Goal: Task Accomplishment & Management: Manage account settings

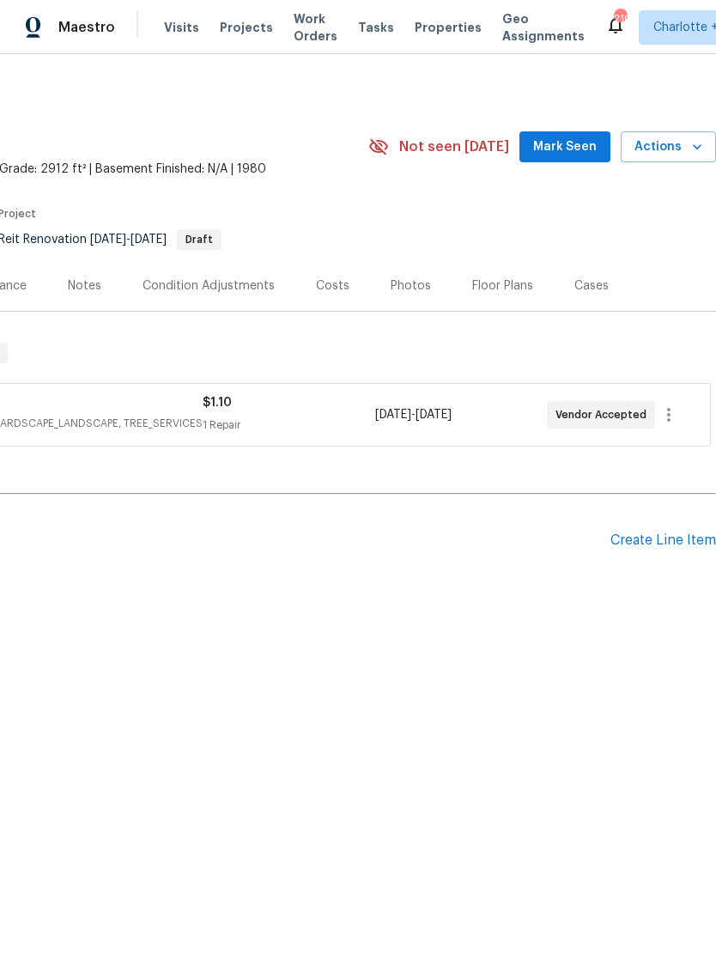
scroll to position [0, 254]
click at [672, 418] on icon "button" at bounding box center [669, 414] width 21 height 21
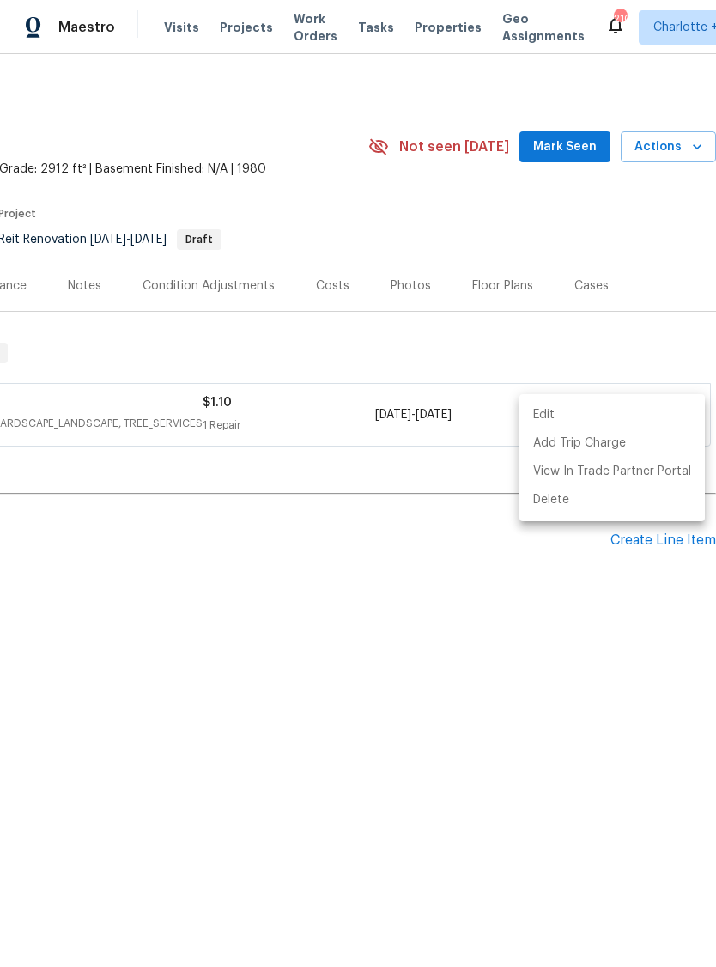
click at [293, 578] on div at bounding box center [358, 483] width 716 height 967
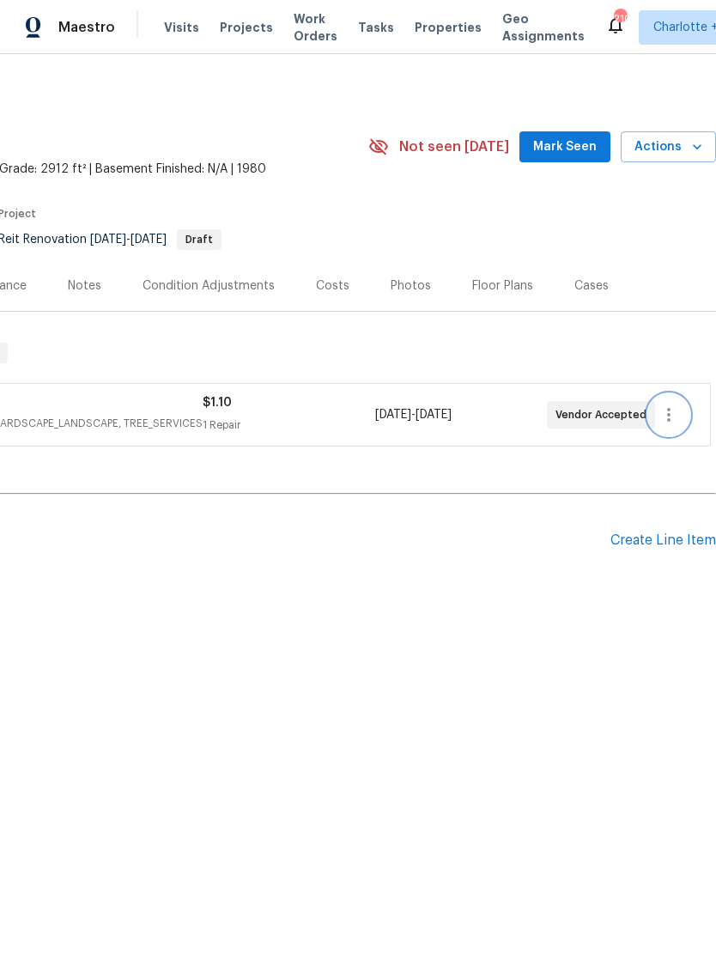
click at [670, 419] on icon "button" at bounding box center [668, 415] width 3 height 14
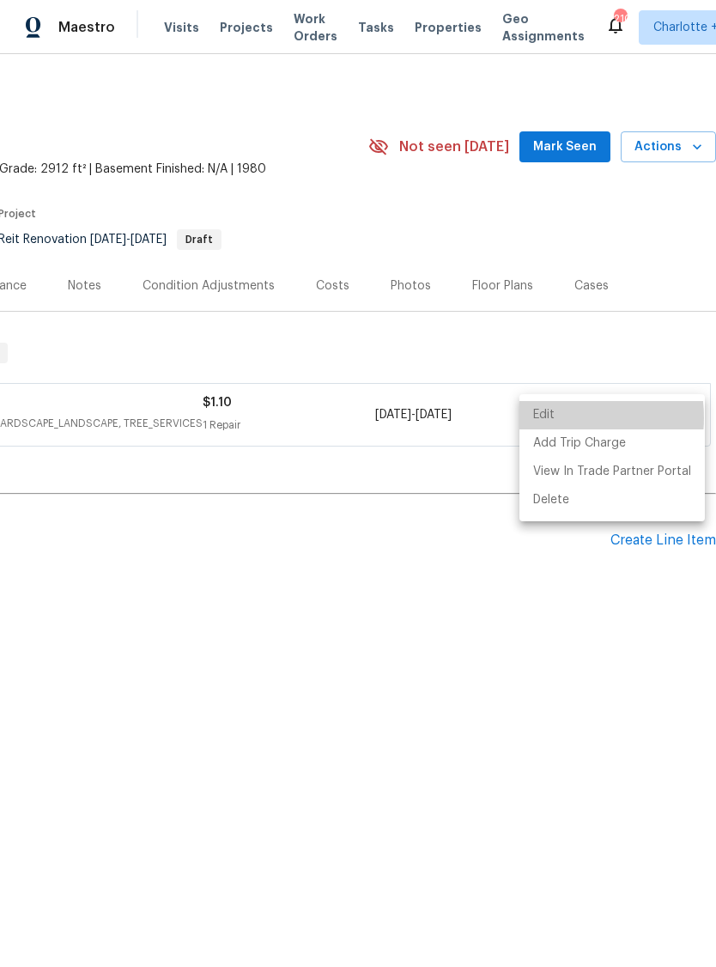
click at [557, 418] on li "Edit" at bounding box center [613, 415] width 186 height 28
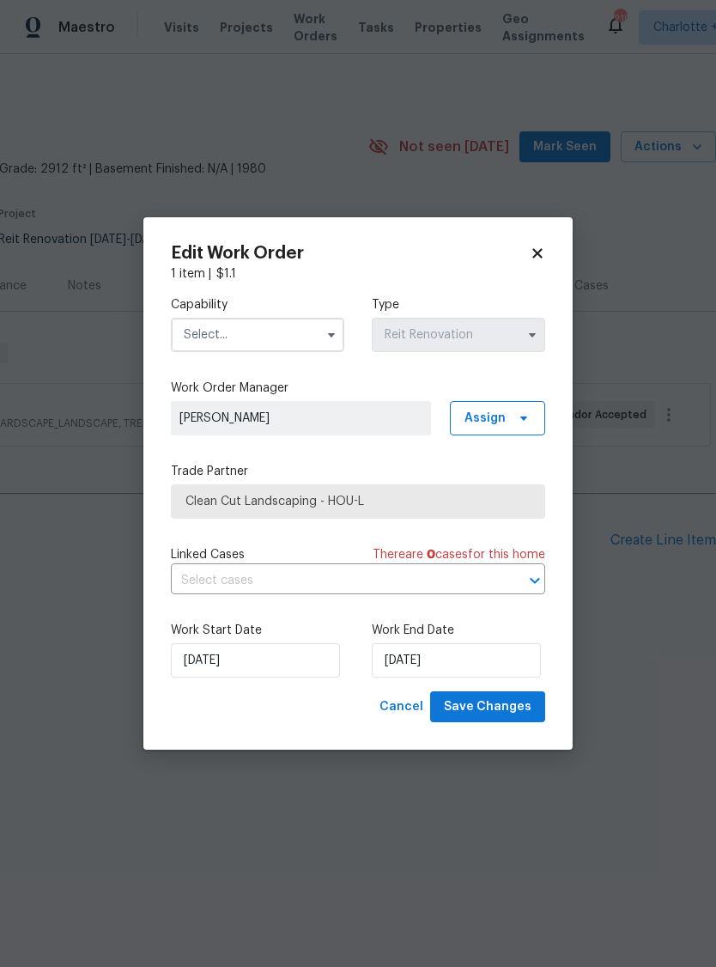
click at [256, 339] on input "text" at bounding box center [257, 335] width 173 height 34
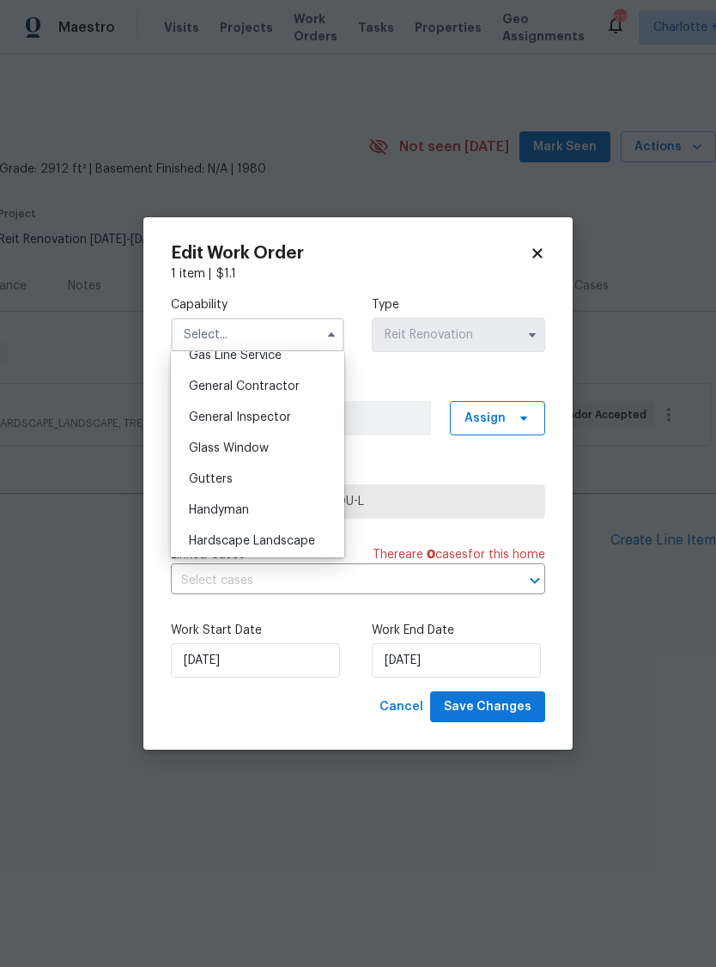
scroll to position [882, 0]
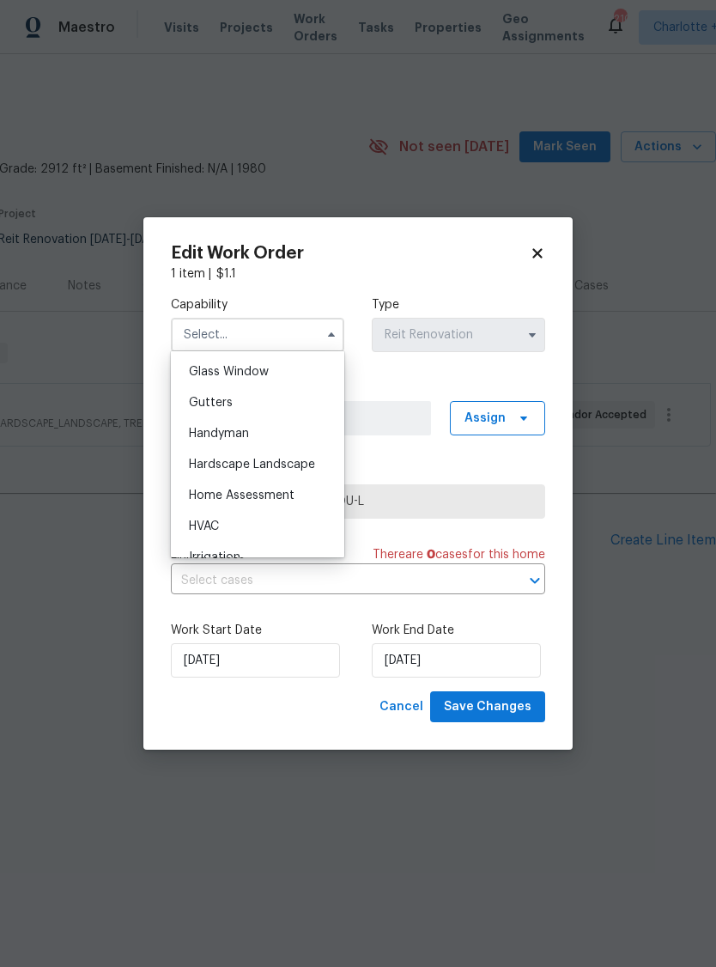
click at [292, 471] on div "Hardscape Landscape" at bounding box center [257, 464] width 165 height 31
type input "Hardscape Landscape"
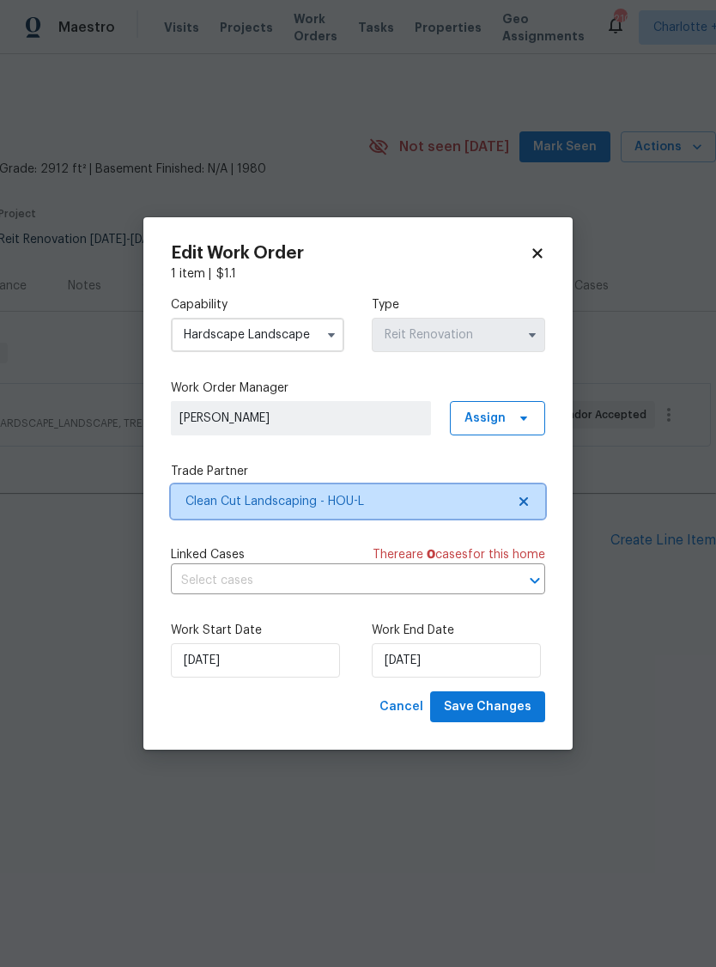
click at [336, 508] on span "Clean Cut Landscaping - HOU-L" at bounding box center [346, 501] width 320 height 17
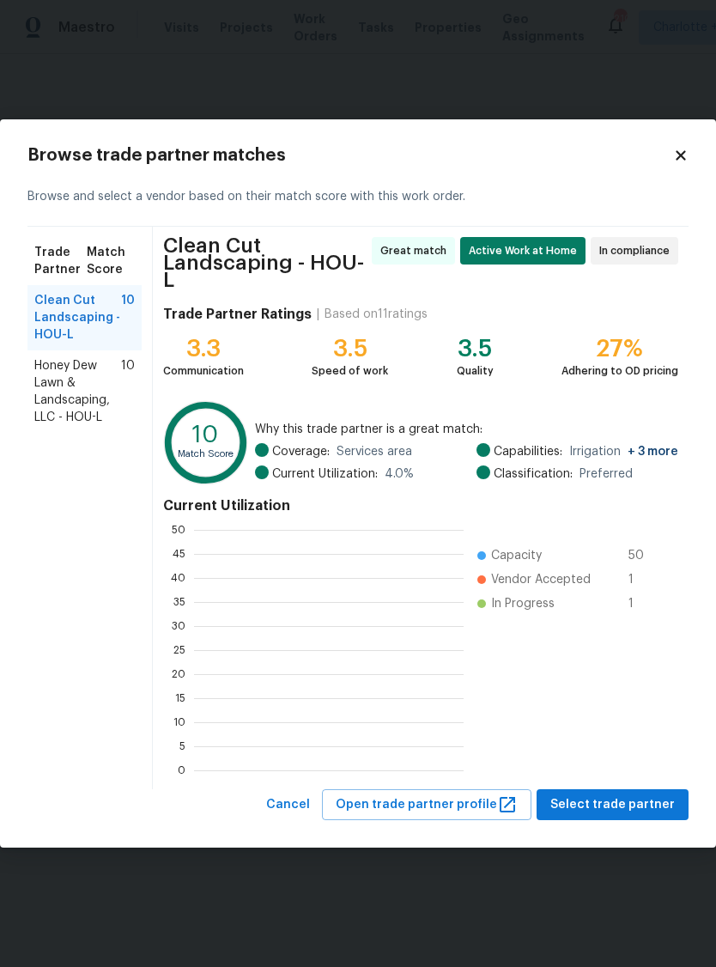
scroll to position [240, 270]
click at [76, 406] on span "Honey Dew Lawn & Landscaping, LLC - HOU-L" at bounding box center [77, 391] width 87 height 69
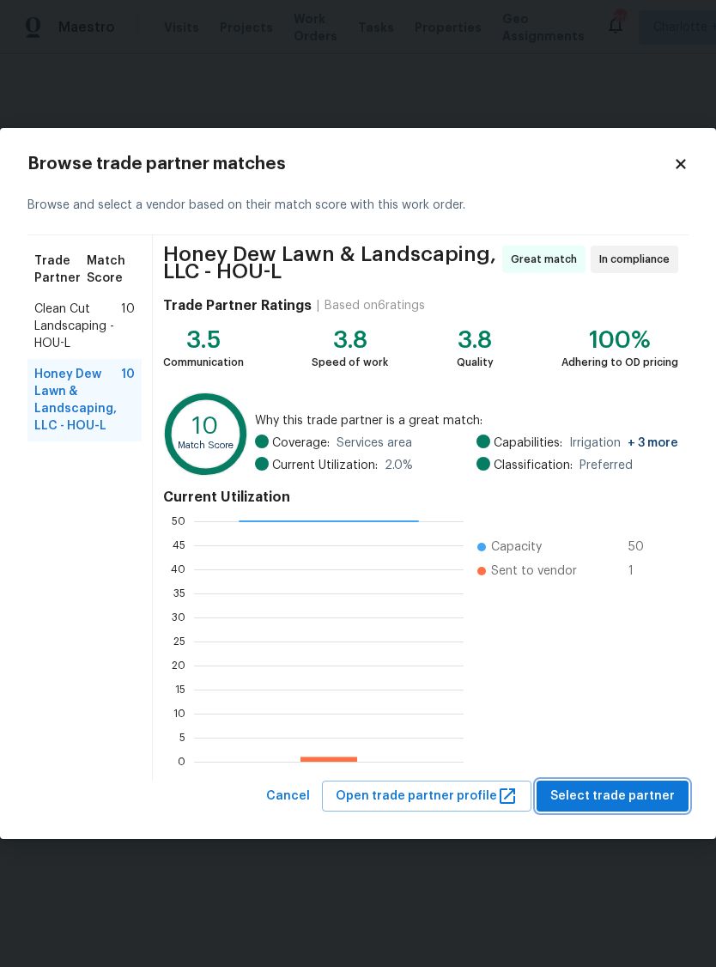
click at [620, 802] on span "Select trade partner" at bounding box center [612, 796] width 125 height 21
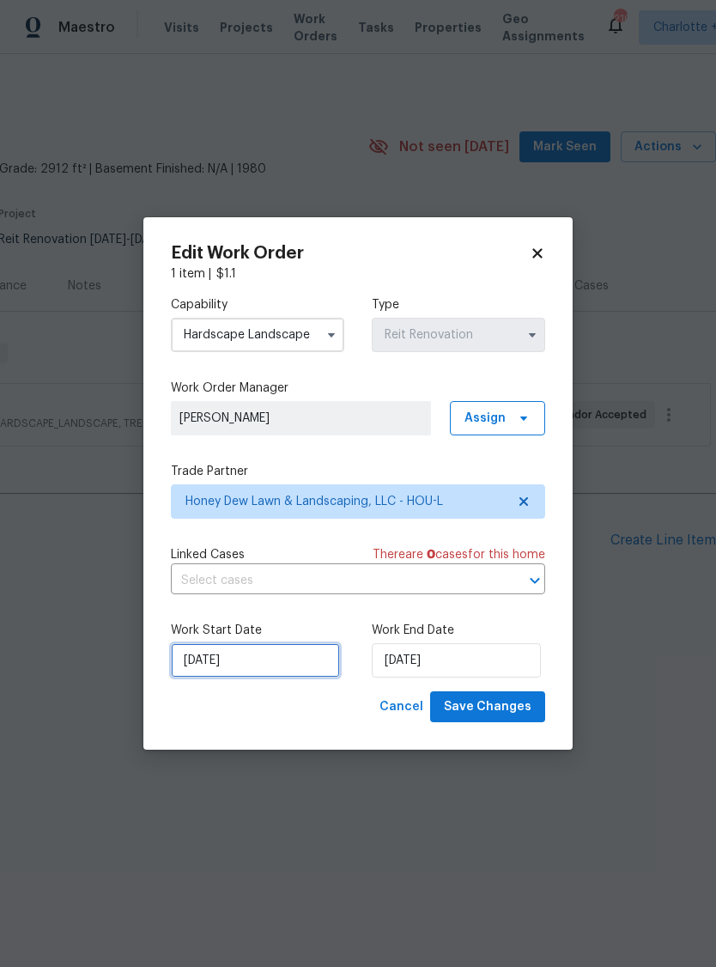
click at [265, 661] on input "[DATE]" at bounding box center [255, 660] width 169 height 34
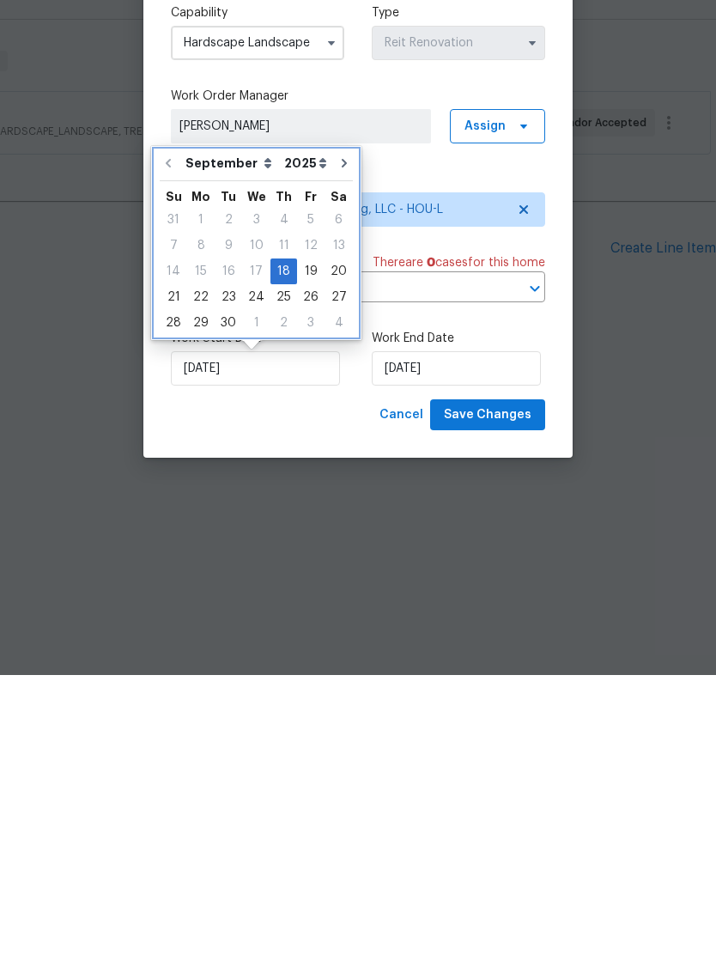
click at [338, 448] on icon "Go to next month" at bounding box center [345, 455] width 14 height 14
type input "10/18/2025"
select select "9"
type input "10/18/2025"
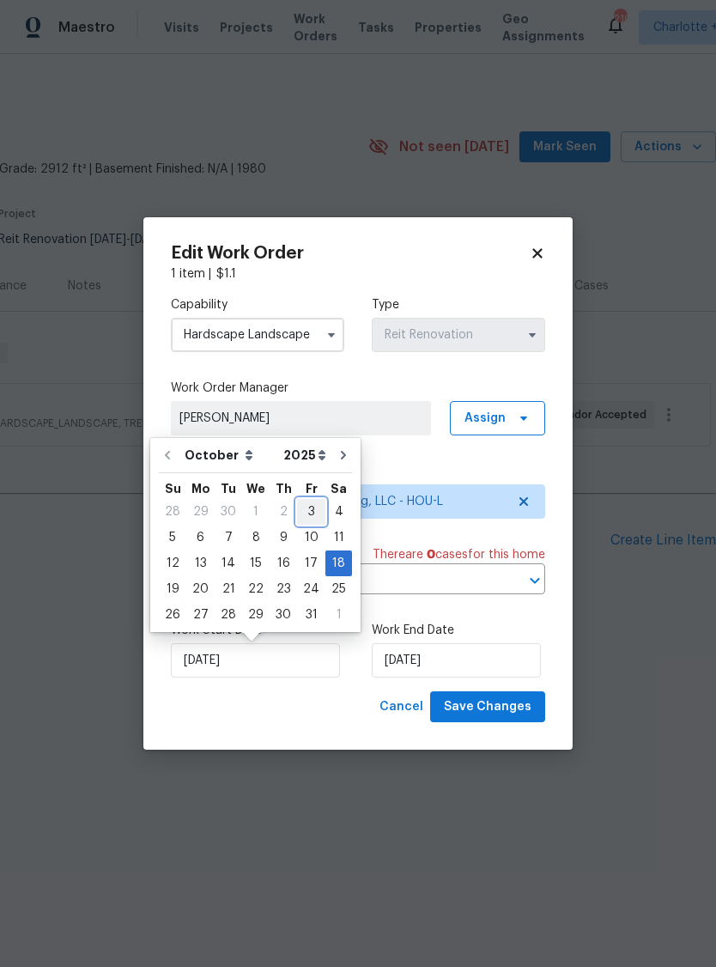
click at [301, 508] on div "3" at bounding box center [311, 512] width 28 height 24
type input "[DATE]"
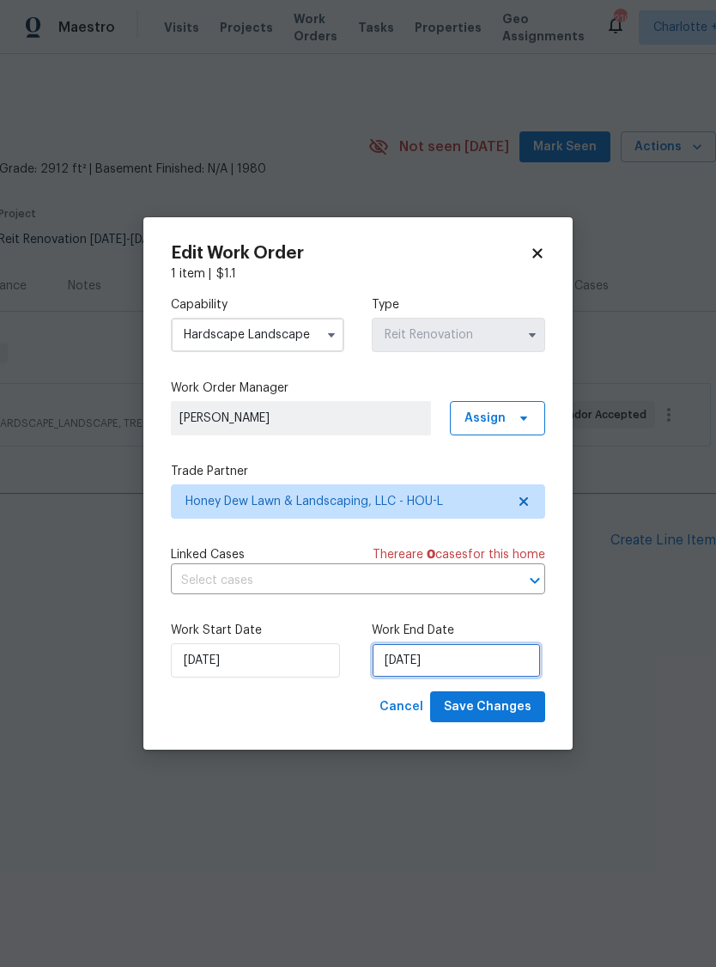
click at [478, 666] on input "10/18/2025" at bounding box center [456, 660] width 169 height 34
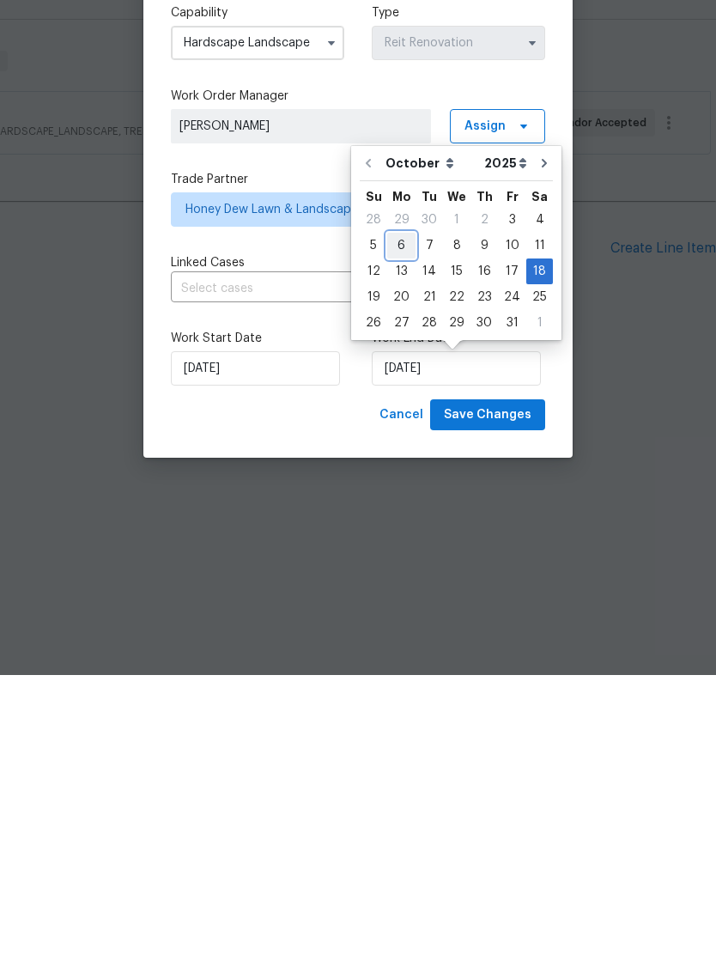
click at [399, 526] on div "6" at bounding box center [401, 538] width 28 height 24
type input "[DATE]"
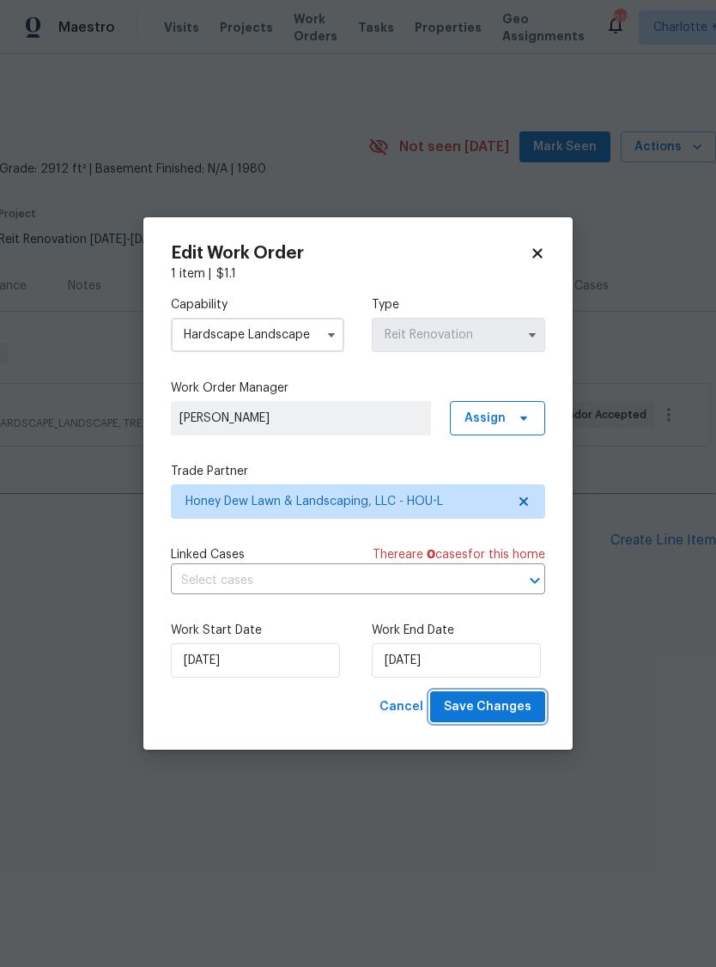
click at [487, 711] on span "Save Changes" at bounding box center [488, 706] width 88 height 21
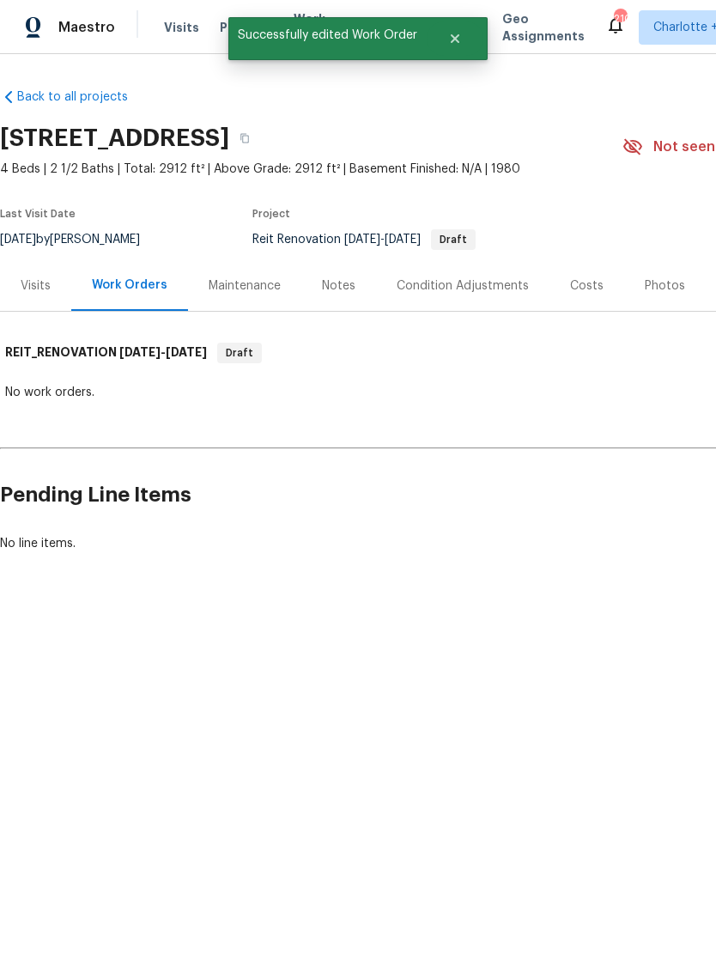
scroll to position [0, 0]
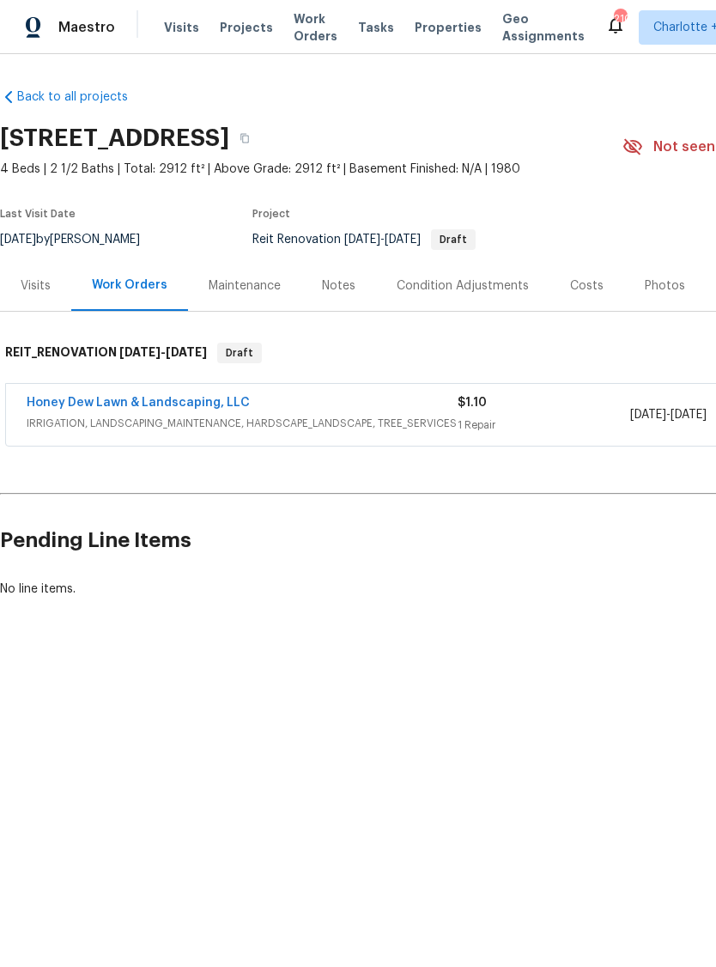
click at [155, 406] on link "Honey Dew Lawn & Landscaping, LLC" at bounding box center [138, 403] width 223 height 12
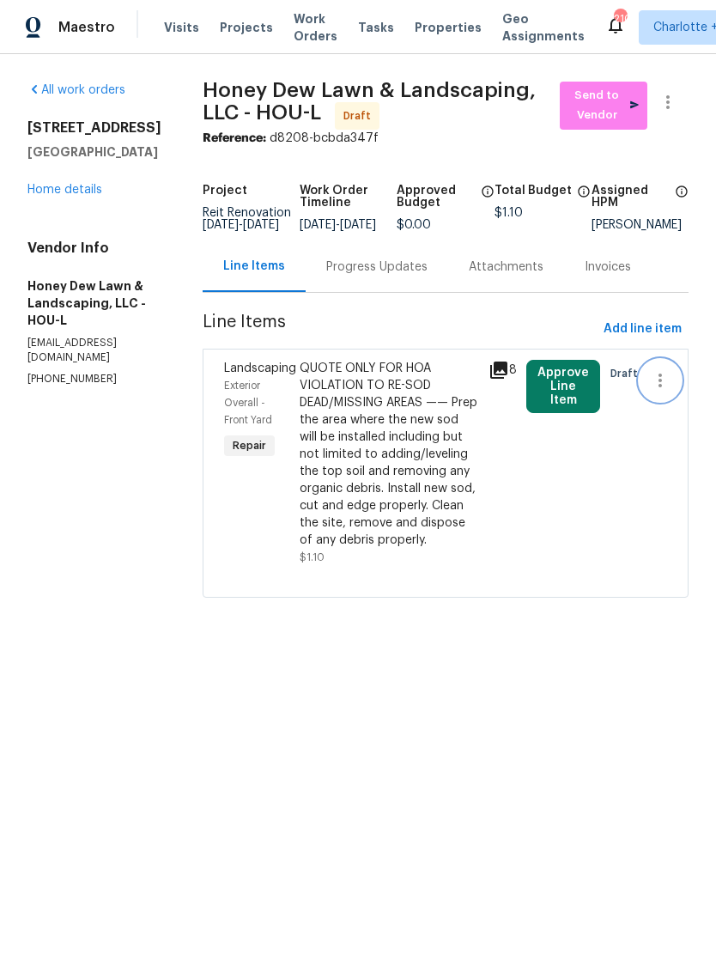
click at [658, 391] on icon "button" at bounding box center [660, 380] width 21 height 21
click at [667, 399] on li "Cancel" at bounding box center [669, 392] width 66 height 28
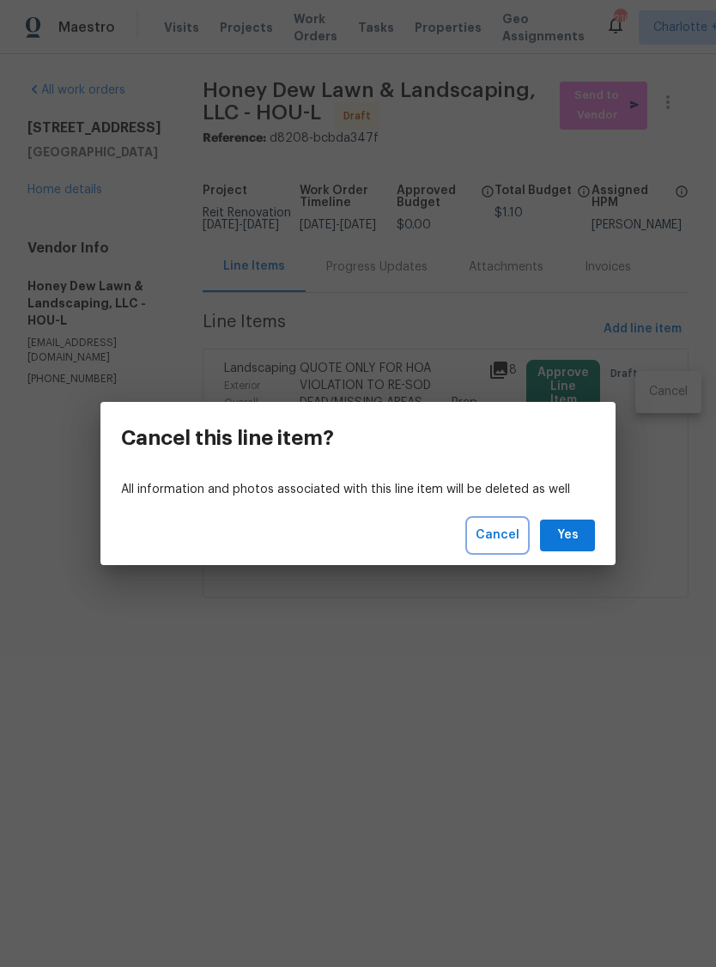
click at [503, 538] on span "Cancel" at bounding box center [498, 535] width 44 height 21
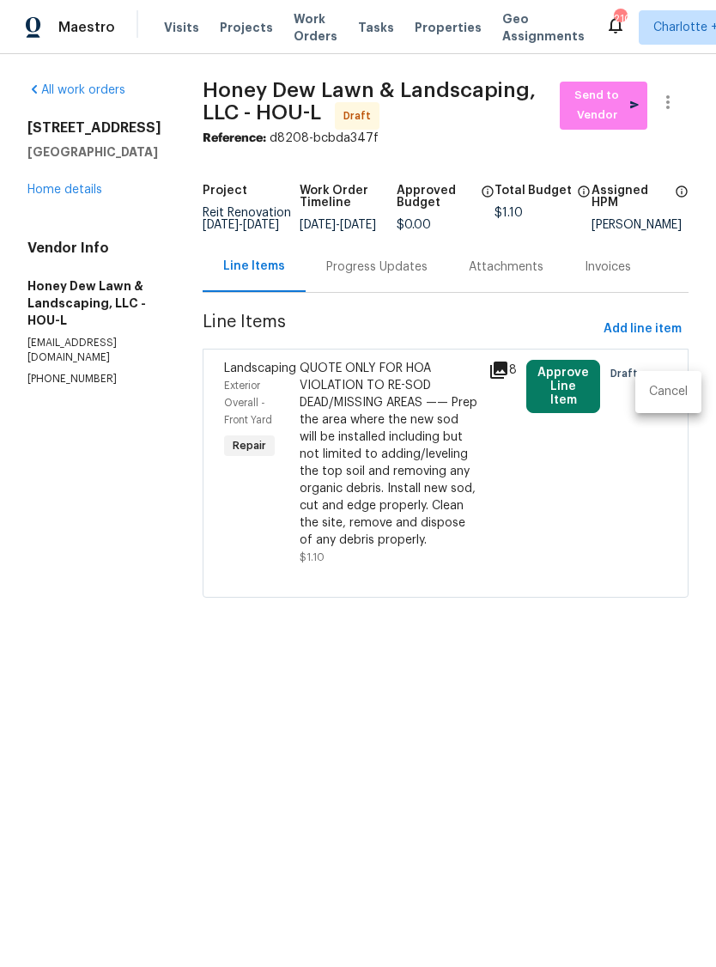
click at [405, 278] on div at bounding box center [358, 483] width 716 height 967
click at [404, 276] on div "Progress Updates" at bounding box center [376, 266] width 101 height 17
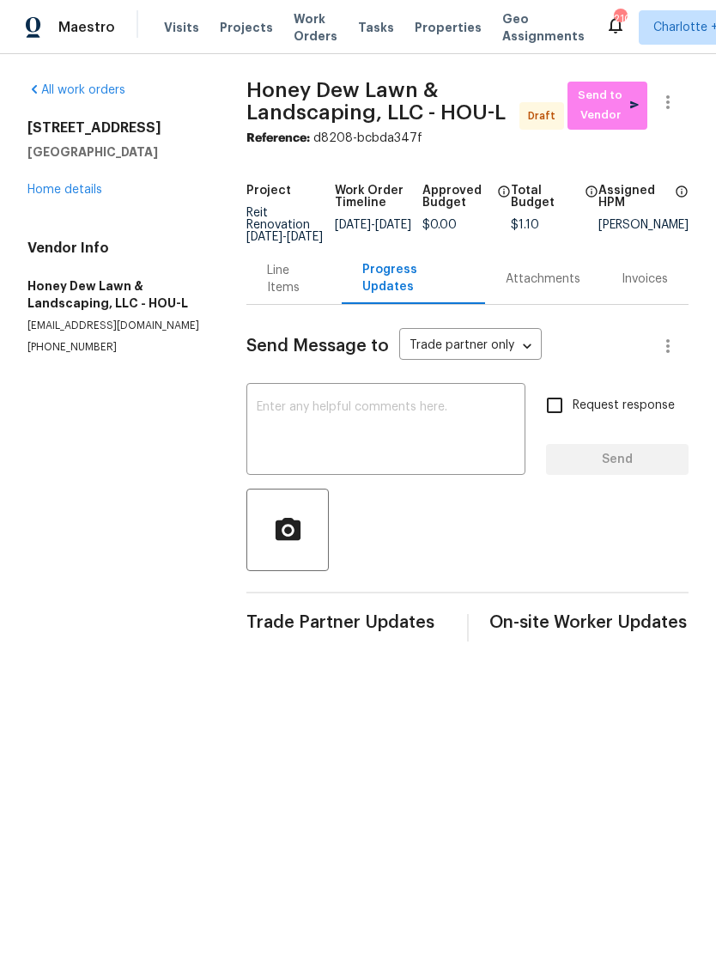
click at [291, 288] on div "Line Items" at bounding box center [294, 279] width 54 height 34
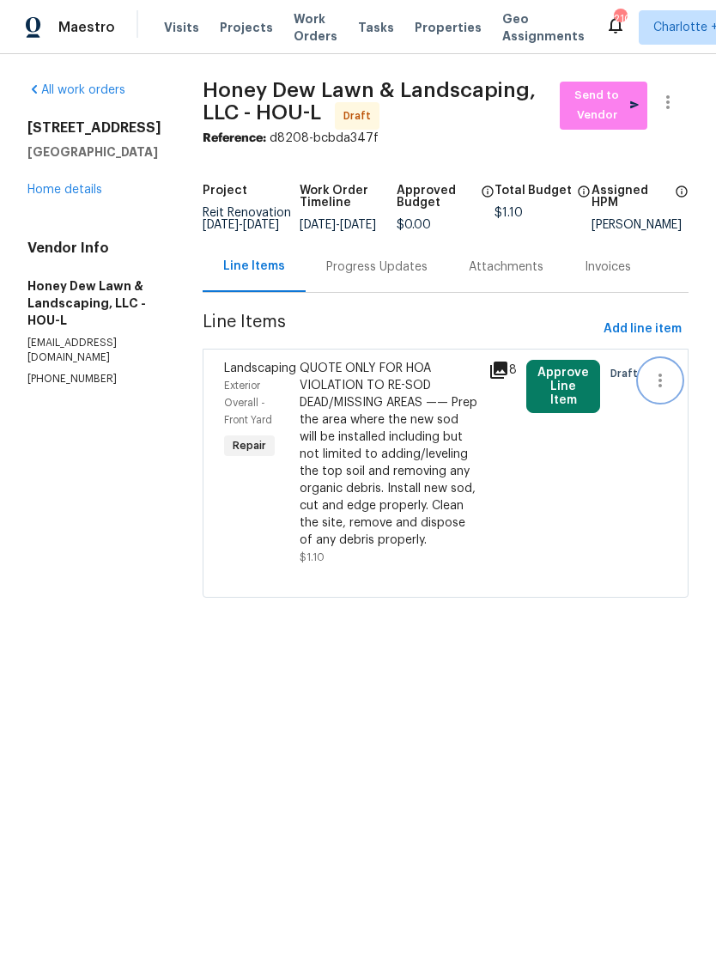
click at [658, 391] on icon "button" at bounding box center [660, 380] width 21 height 21
click at [672, 398] on li "Cancel" at bounding box center [669, 392] width 66 height 28
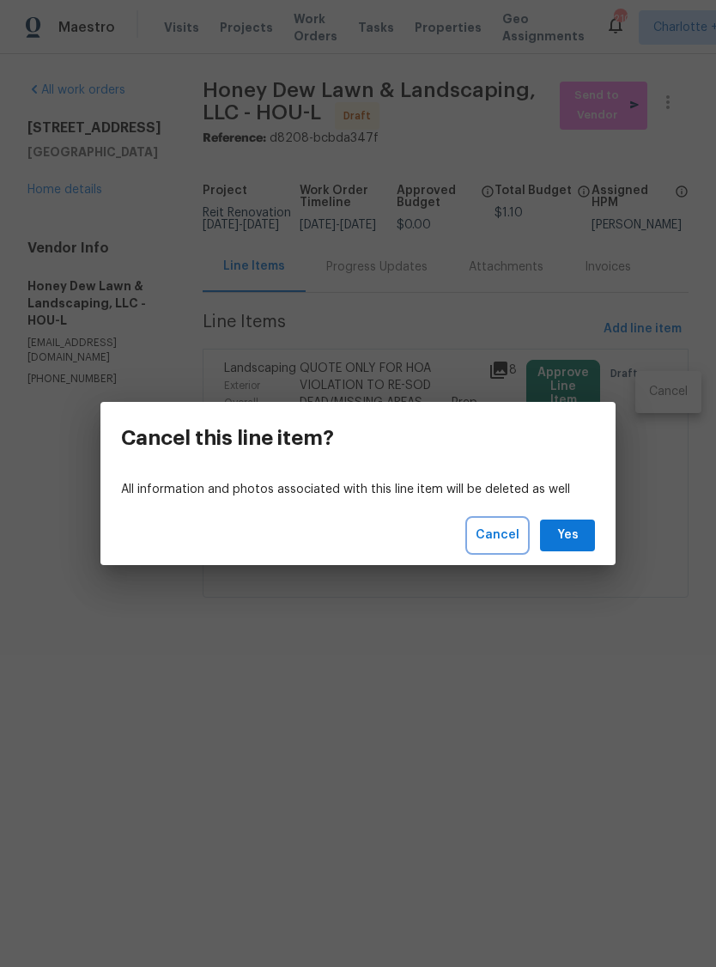
click at [507, 544] on span "Cancel" at bounding box center [498, 535] width 44 height 21
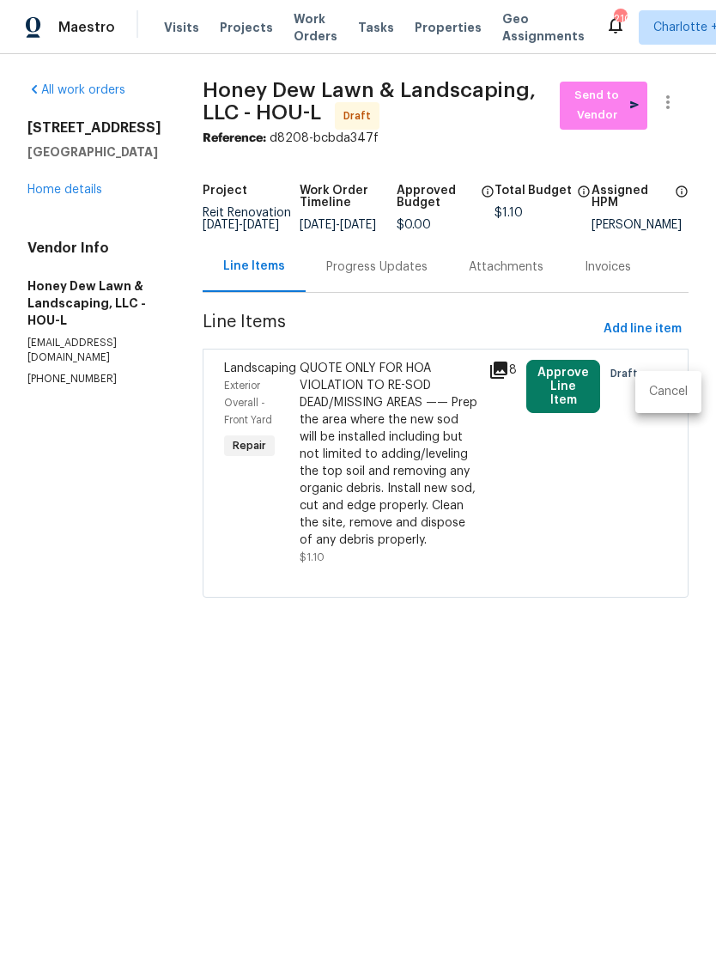
click at [647, 344] on div at bounding box center [358, 483] width 716 height 967
click at [649, 340] on span "Add line item" at bounding box center [643, 329] width 78 height 21
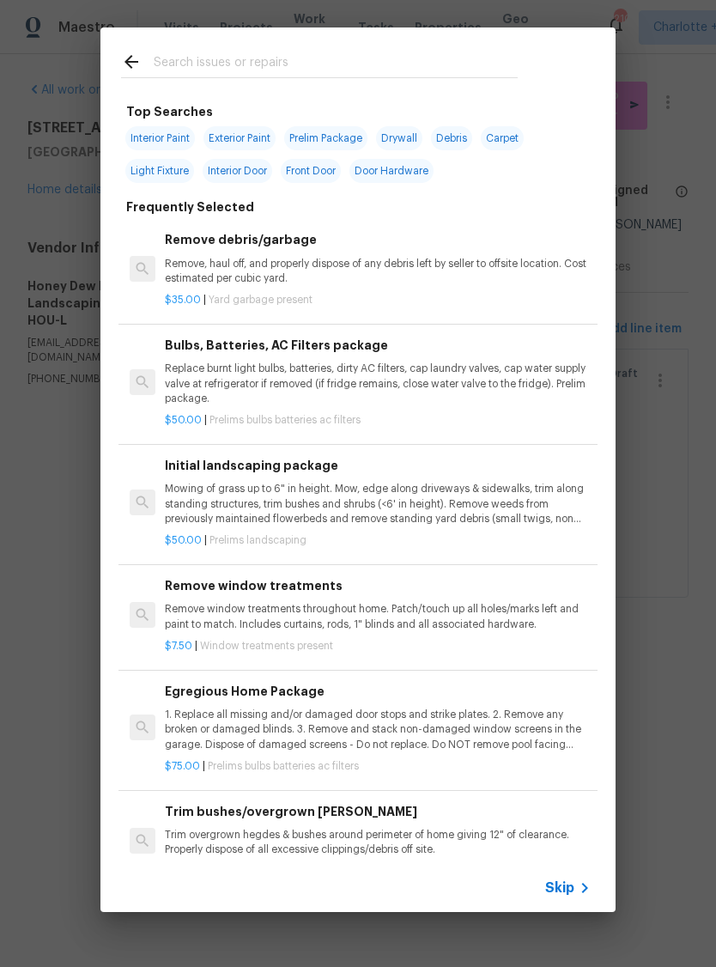
click at [288, 65] on input "text" at bounding box center [336, 65] width 364 height 26
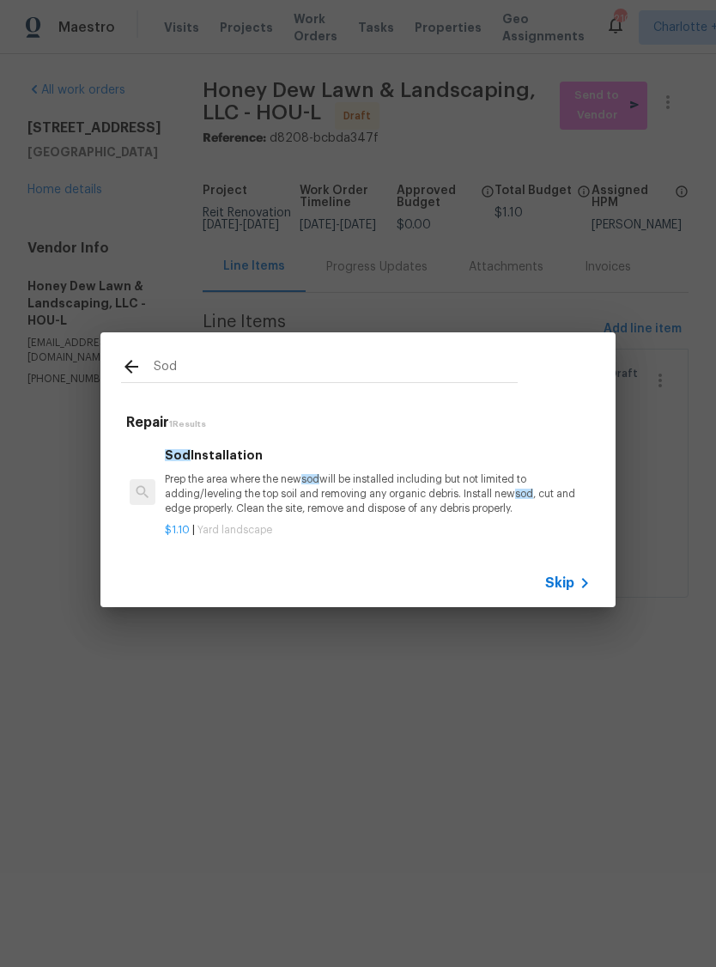
type input "Sod"
click at [52, 557] on div "Sod Repair 1 Results Sod Installation Prep the area where the new sod will be i…" at bounding box center [358, 470] width 716 height 940
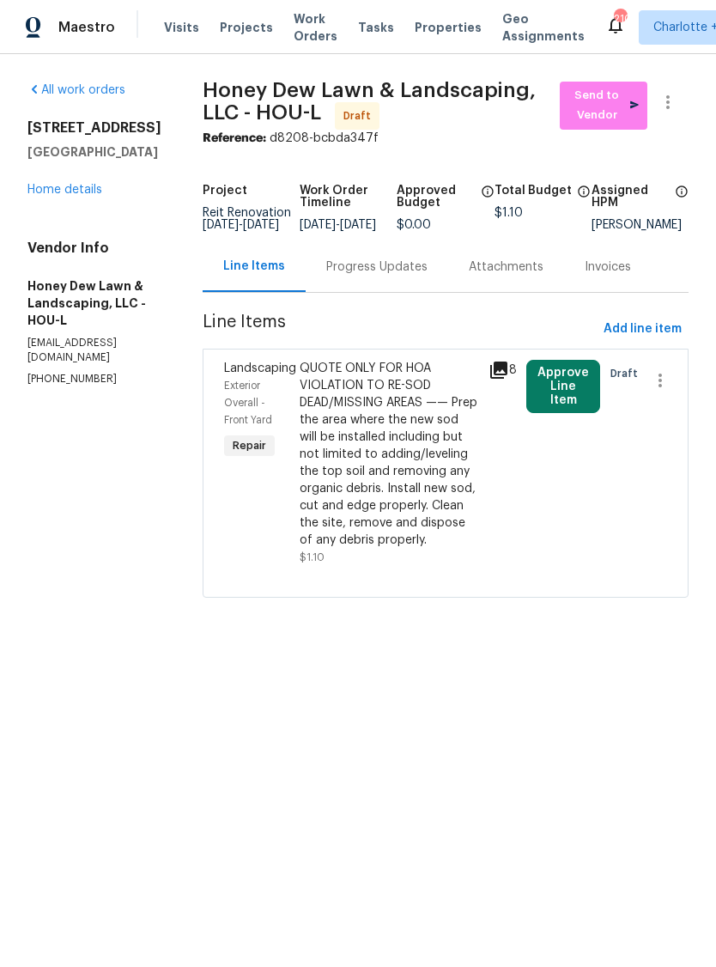
click at [416, 406] on div "QUOTE ONLY FOR HOA VIOLATION TO RE-SOD DEAD/MISSING AREAS —— Prep the area wher…" at bounding box center [389, 454] width 179 height 189
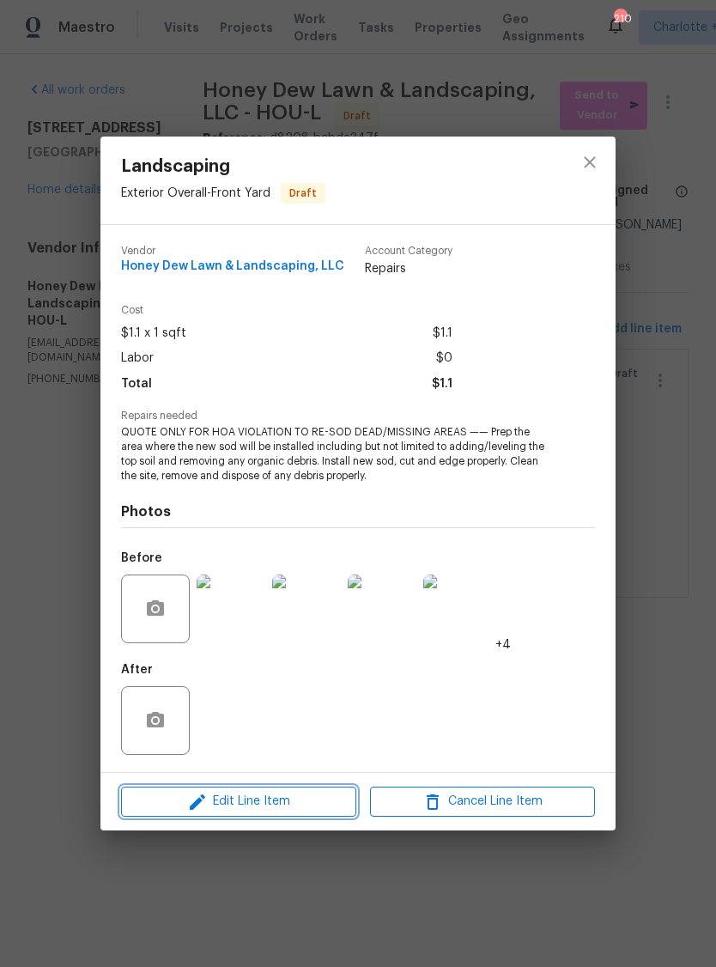
click at [272, 797] on span "Edit Line Item" at bounding box center [238, 801] width 225 height 21
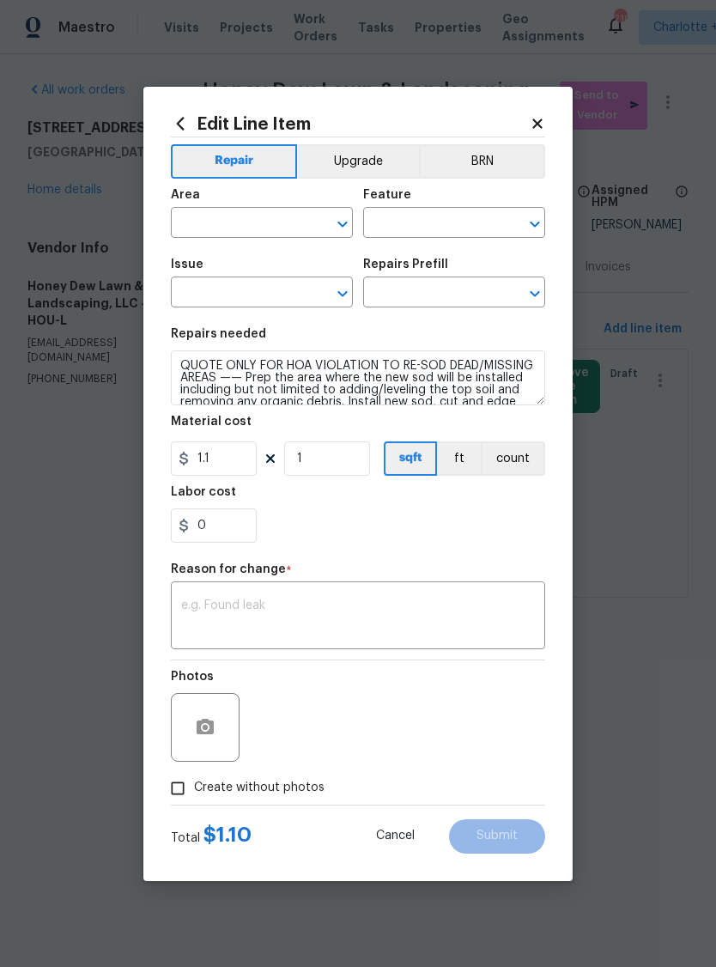
type input "Exterior Overall"
type input "Front Yard"
type input "Landscaping"
type input "Sod Installation $1.10"
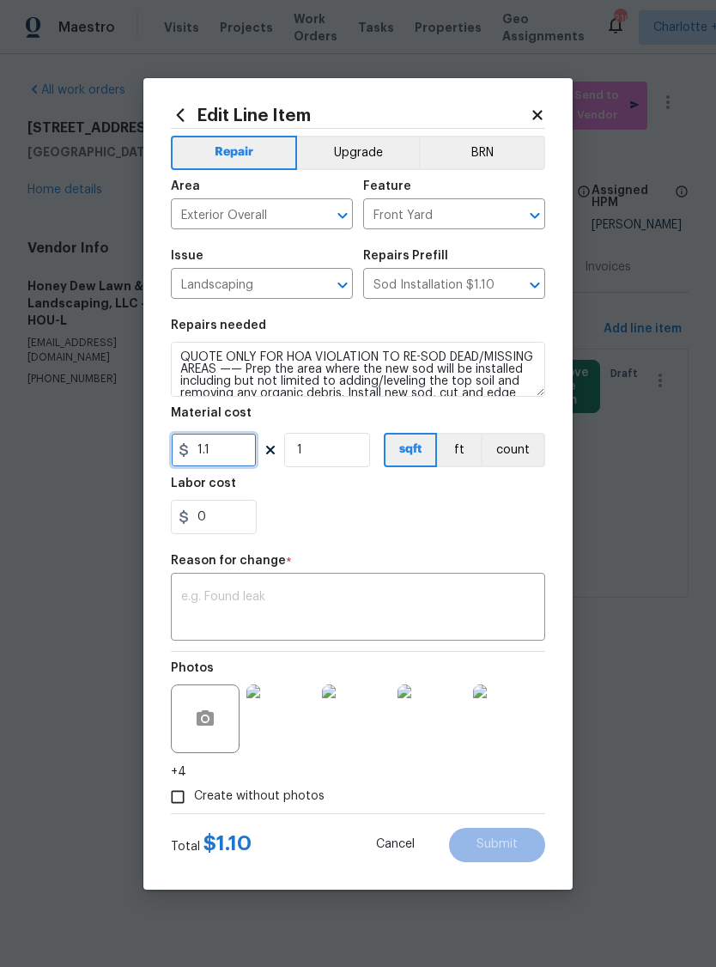
click at [228, 449] on input "1.1" at bounding box center [214, 450] width 86 height 34
click at [222, 449] on input "1.1" at bounding box center [214, 450] width 86 height 34
click at [220, 452] on input "6650" at bounding box center [214, 450] width 86 height 34
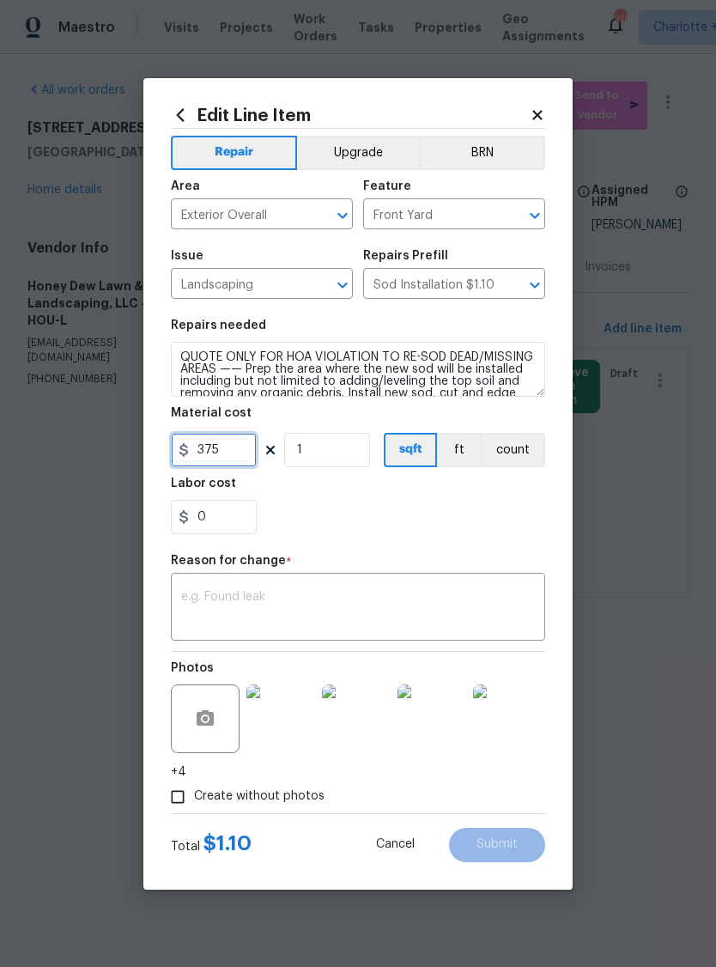
type input "375"
click at [340, 449] on input "1" at bounding box center [327, 450] width 86 height 34
type input "18"
click at [469, 517] on div "0" at bounding box center [358, 517] width 374 height 34
click at [216, 448] on input "375" at bounding box center [214, 450] width 86 height 34
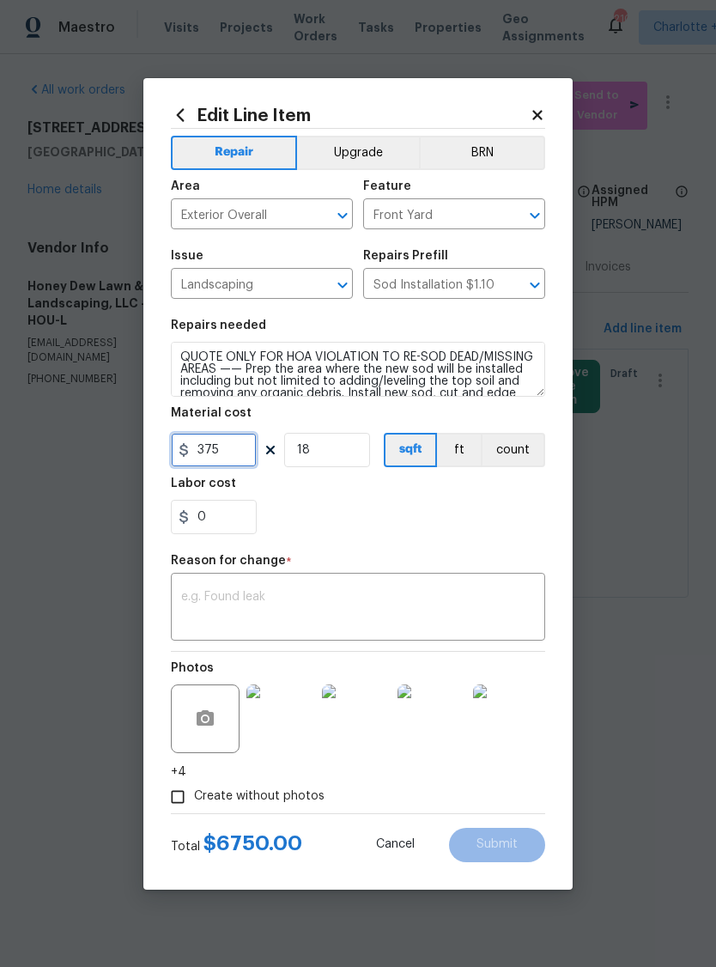
click at [215, 447] on input "375" at bounding box center [214, 450] width 86 height 34
click at [214, 447] on input "375" at bounding box center [214, 450] width 86 height 34
type input "6650"
click at [350, 452] on input "18" at bounding box center [327, 450] width 86 height 34
type input "1"
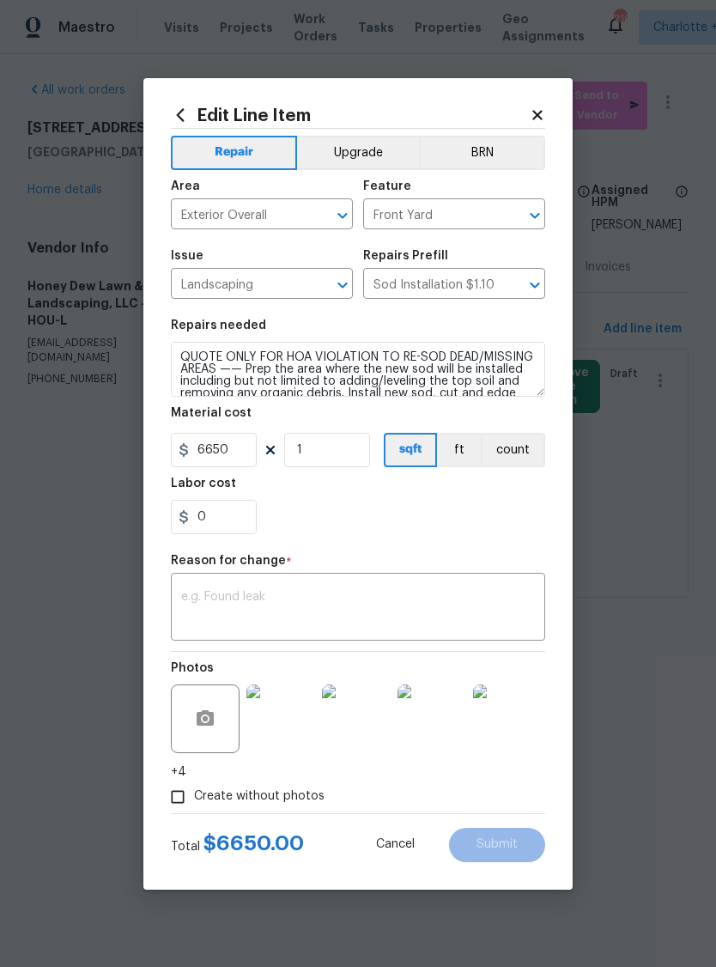
click at [394, 511] on div "0" at bounding box center [358, 517] width 374 height 34
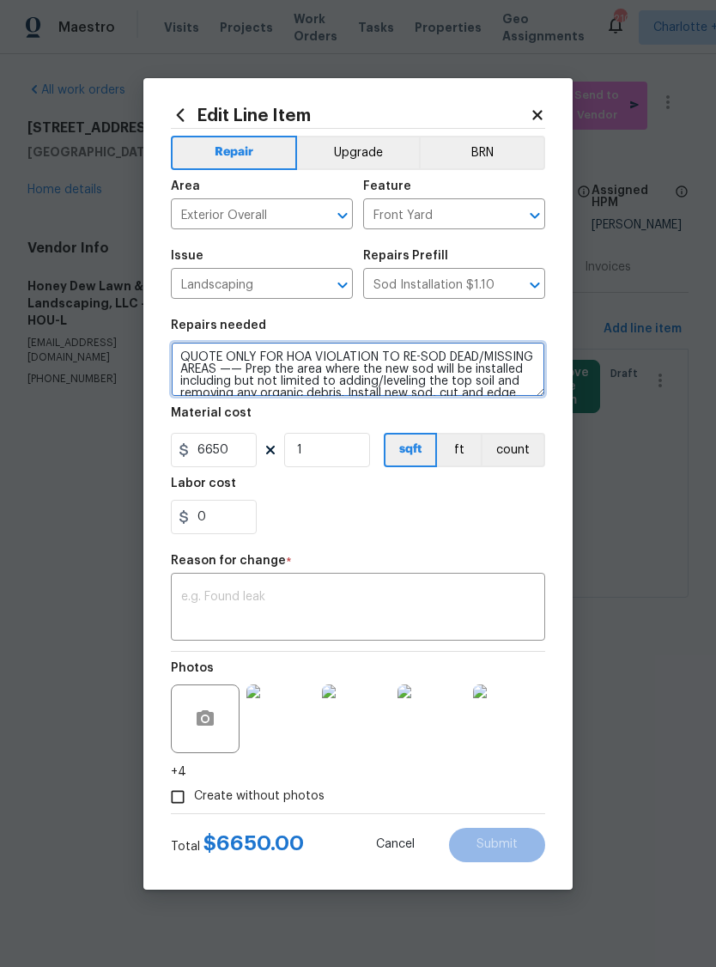
click at [182, 355] on textarea "QUOTE ONLY FOR HOA VIOLATION TO RE-SOD DEAD/MISSING AREAS —— Prep the area wher…" at bounding box center [358, 369] width 374 height 55
click at [179, 354] on textarea "QUOTE ONLY FOR HOA VIOLATION TO RE-SOD DEAD/MISSING AREAS —— Prep the area wher…" at bounding box center [358, 369] width 374 height 55
type textarea "18 pallets of shade tolerant sod, as quoted —— Prep the area where the new sod …"
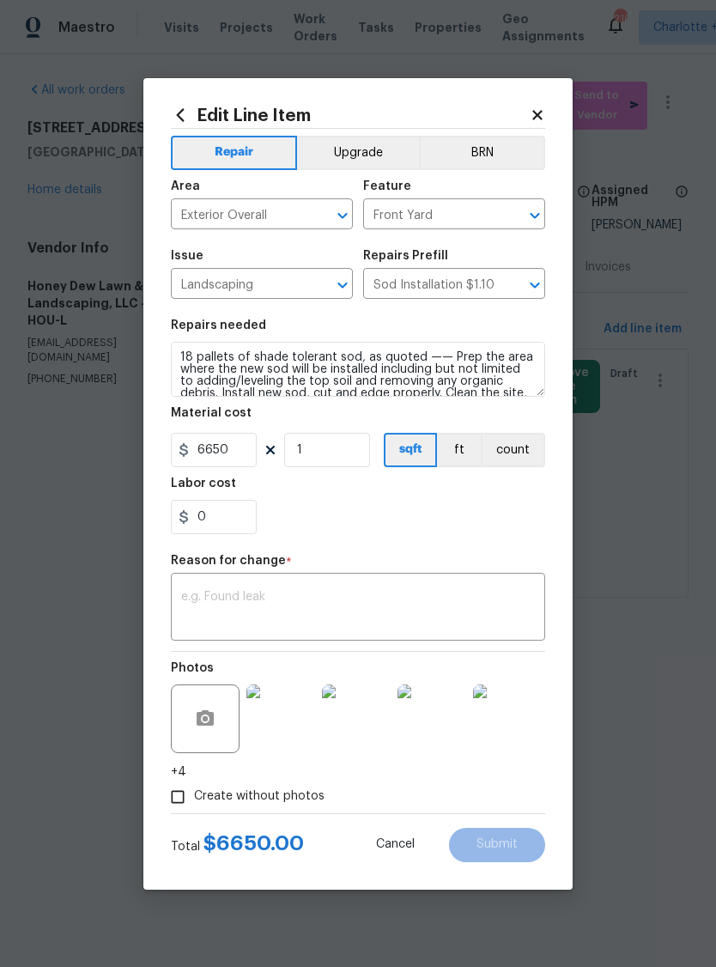
click at [434, 601] on textarea at bounding box center [358, 609] width 354 height 36
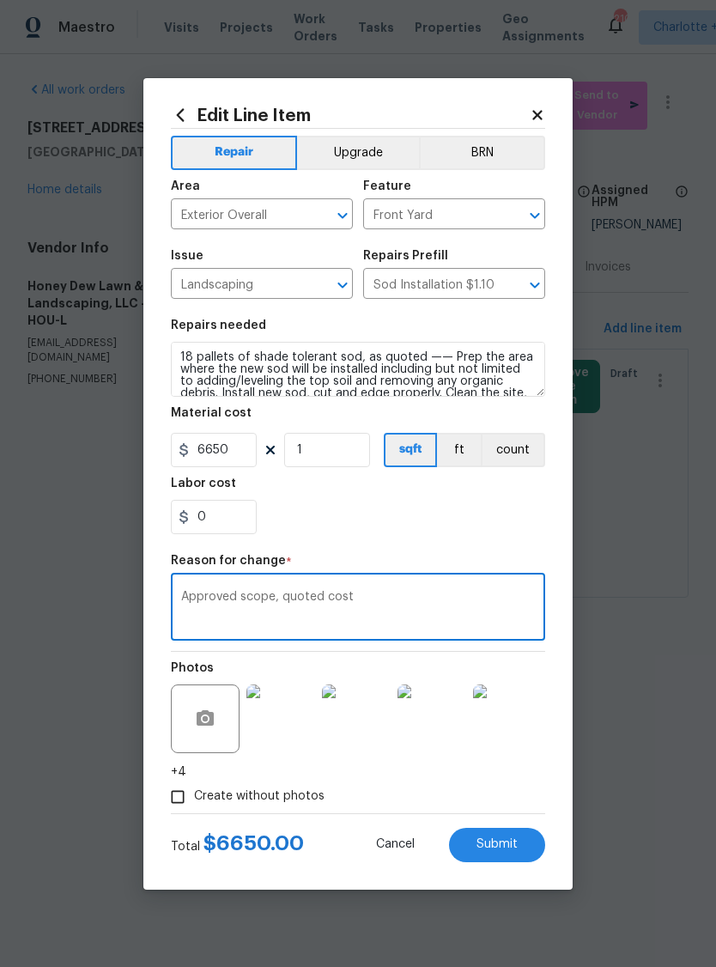
click at [300, 604] on textarea "Approved scope, quoted cost" at bounding box center [358, 609] width 354 height 36
click at [300, 603] on textarea "Approved scope, quoted cost" at bounding box center [358, 609] width 354 height 36
click at [295, 599] on textarea "Approved scope, quoted cost" at bounding box center [358, 609] width 354 height 36
type textarea "Approved scope, cost"
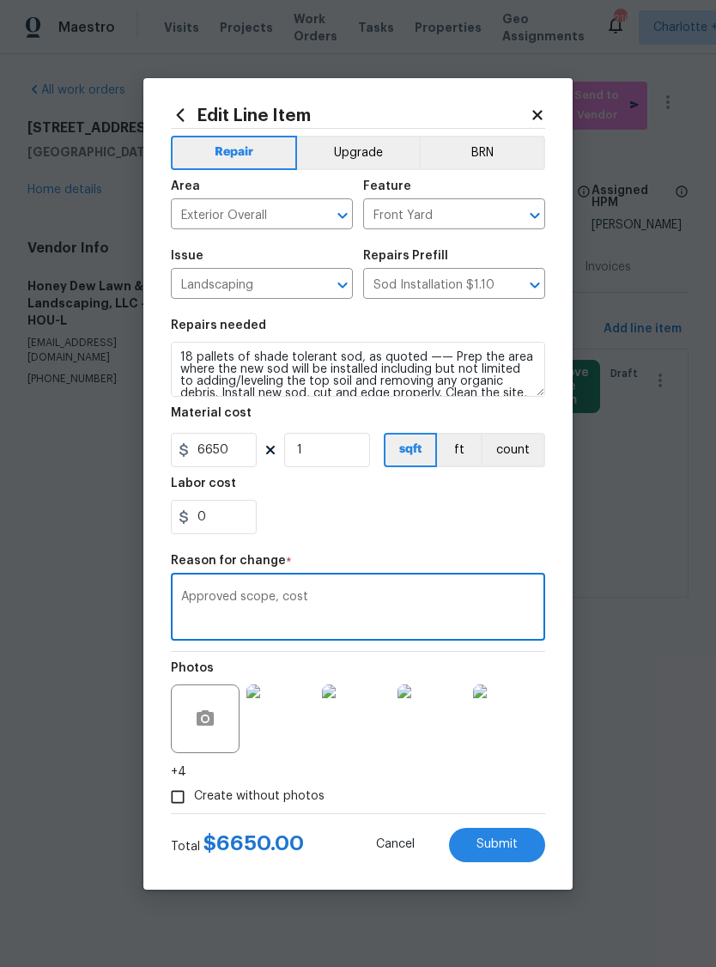
click at [508, 857] on button "Submit" at bounding box center [497, 845] width 96 height 34
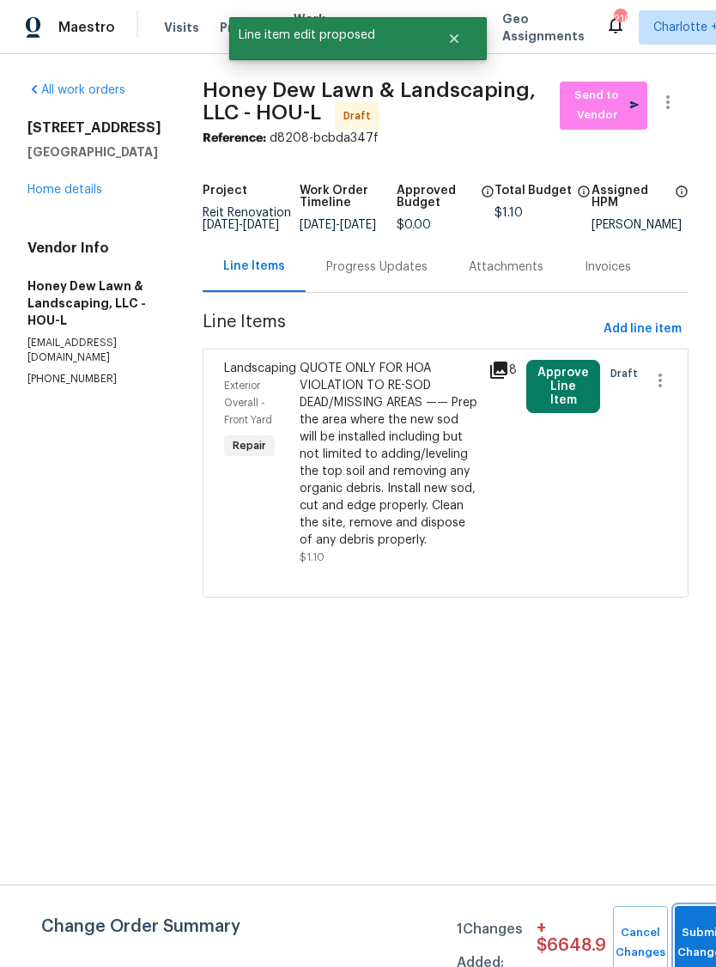
click at [694, 934] on button "Submit Changes" at bounding box center [702, 943] width 55 height 74
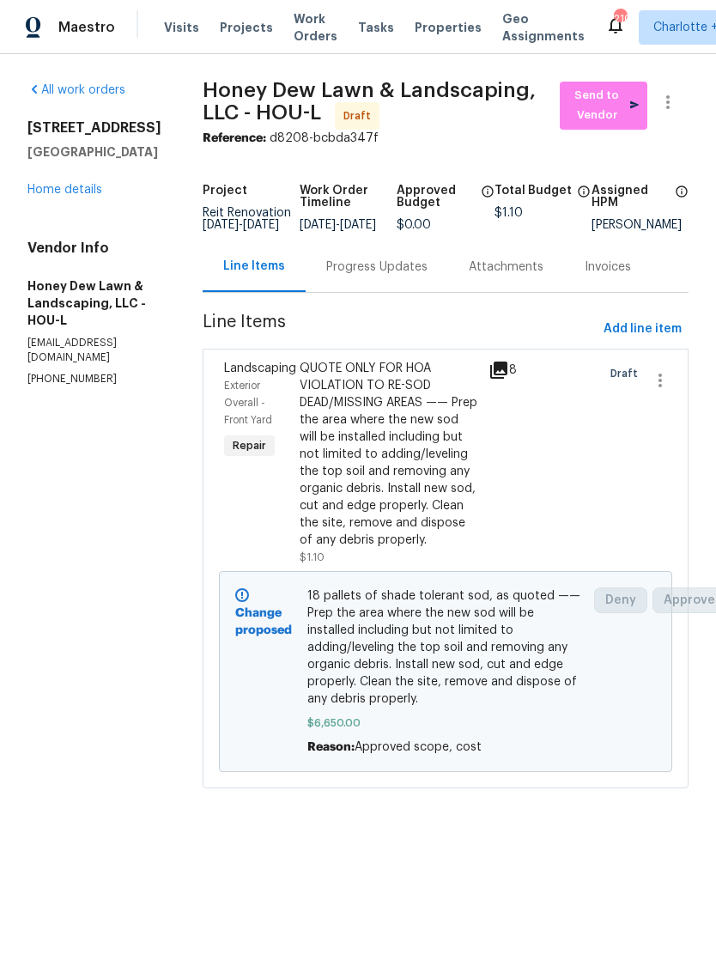
click at [64, 192] on link "Home details" at bounding box center [64, 190] width 75 height 12
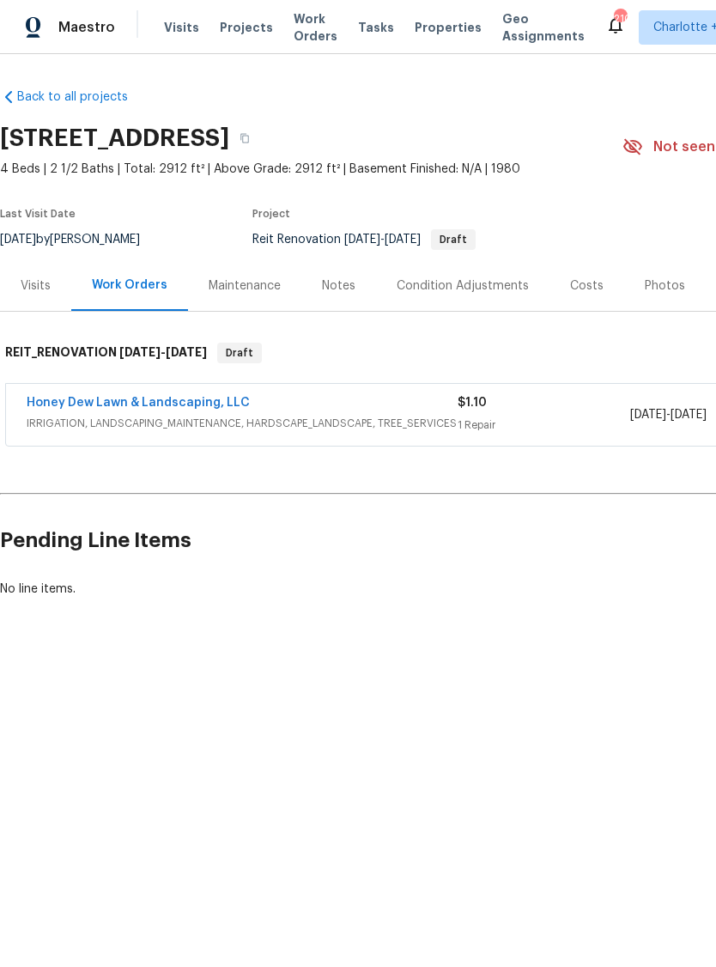
click at [103, 401] on link "Honey Dew Lawn & Landscaping, LLC" at bounding box center [138, 403] width 223 height 12
click at [191, 404] on link "Honey Dew Lawn & Landscaping, LLC" at bounding box center [138, 403] width 223 height 12
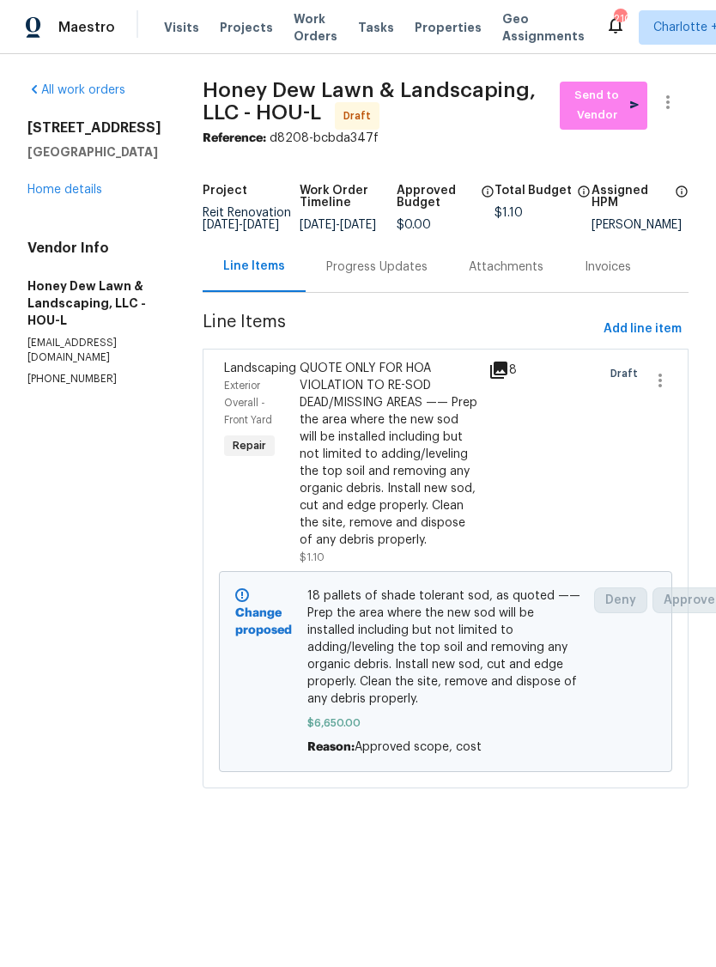
click at [404, 276] on div "Progress Updates" at bounding box center [376, 266] width 101 height 17
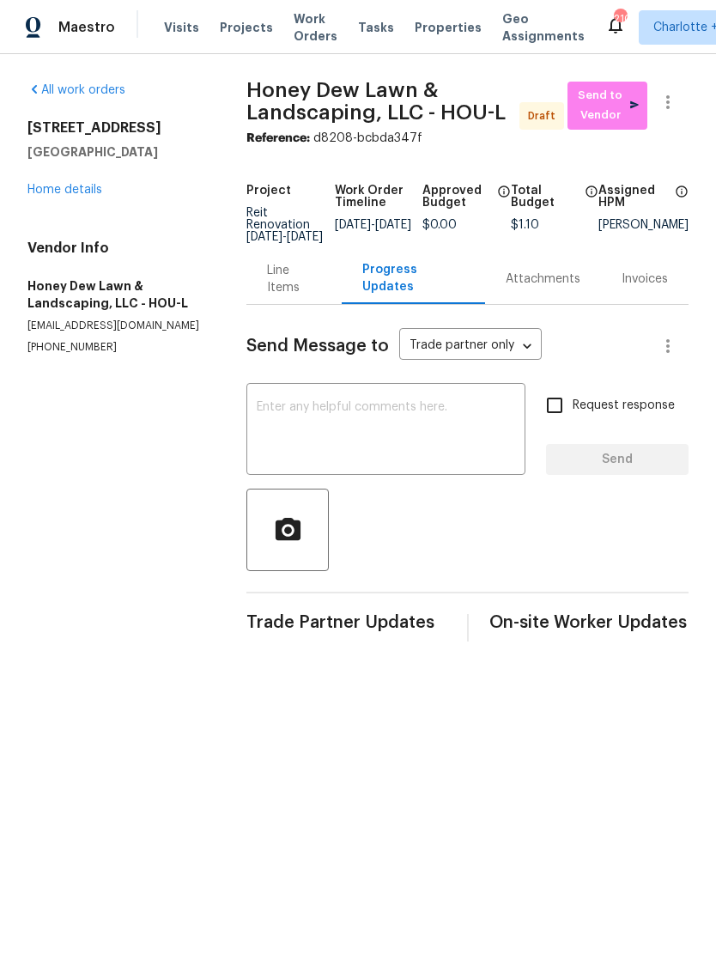
click at [387, 409] on textarea at bounding box center [386, 431] width 258 height 60
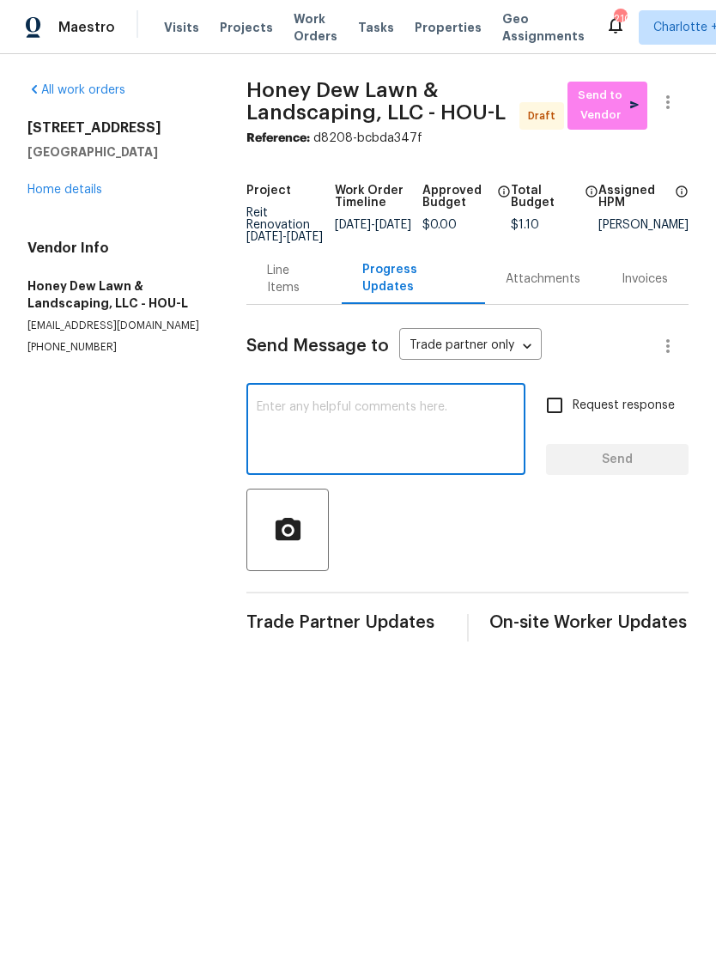
click at [329, 417] on textarea at bounding box center [386, 431] width 258 height 60
paste textarea "Hello [PERSON_NAME].[PERSON_NAME], we have a new house assigned as one of our l…"
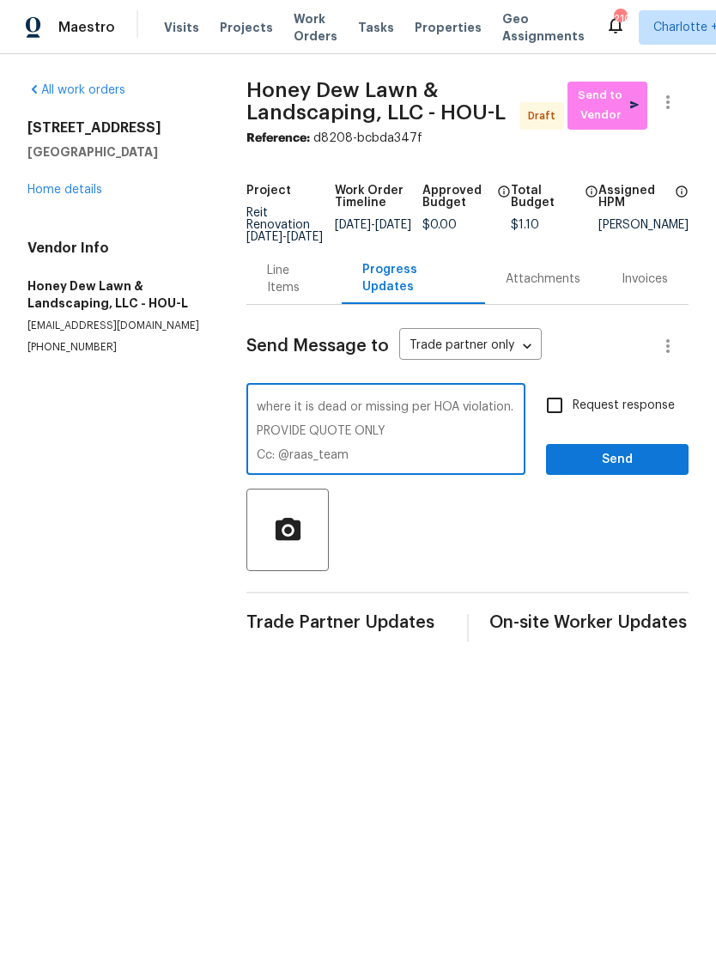
scroll to position [204, 0]
click at [396, 454] on textarea "Hello [PERSON_NAME].[PERSON_NAME], we have a new house assigned as one of our l…" at bounding box center [386, 431] width 258 height 60
click at [395, 453] on textarea "Hello [PERSON_NAME].[PERSON_NAME], we have a new house assigned as one of our l…" at bounding box center [386, 431] width 258 height 60
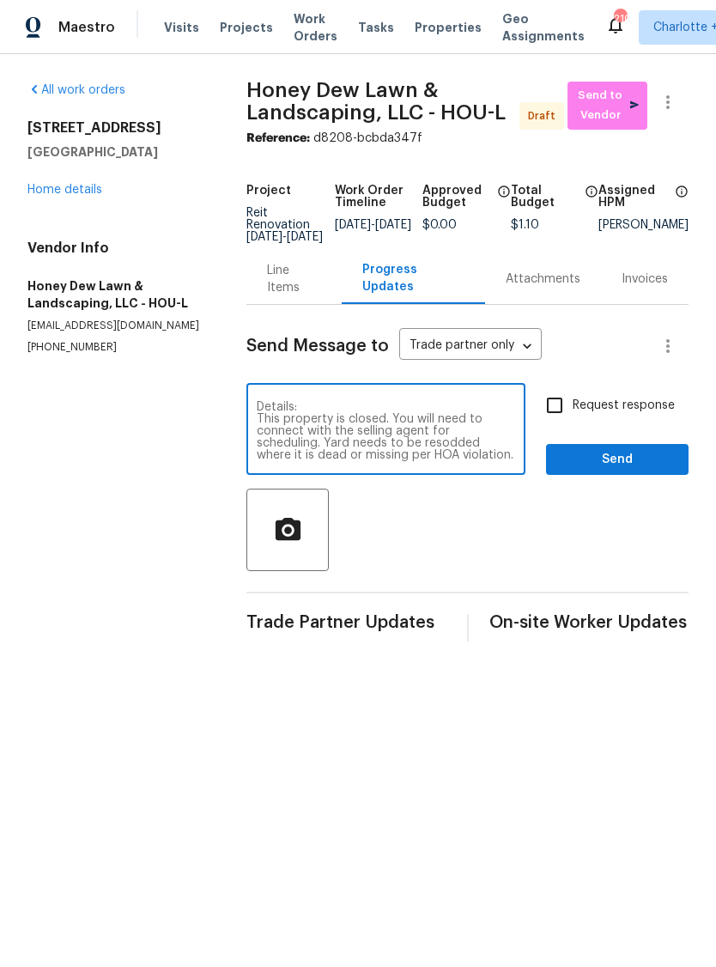
scroll to position [156, 0]
click at [334, 447] on textarea "Hello [PERSON_NAME].[PERSON_NAME], we have a new house assigned as one of our l…" at bounding box center [386, 431] width 258 height 60
click at [334, 446] on textarea "Hello [PERSON_NAME].[PERSON_NAME], we have a new house assigned as one of our l…" at bounding box center [386, 431] width 258 height 60
click at [353, 430] on textarea "Hello [PERSON_NAME].[PERSON_NAME], we have a new house assigned as one of our l…" at bounding box center [386, 431] width 258 height 60
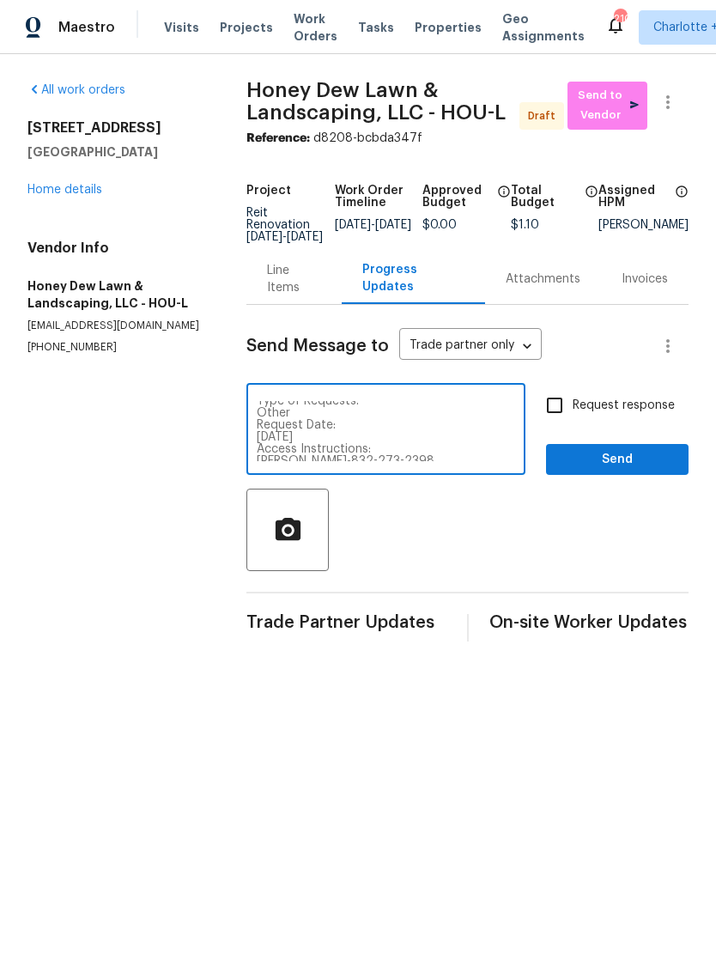
click at [352, 430] on textarea "Hello [PERSON_NAME].[PERSON_NAME], we have a new house assigned as one of our l…" at bounding box center [386, 431] width 258 height 60
click at [326, 435] on textarea "Hello [PERSON_NAME].[PERSON_NAME], we have a new house assigned as one of our l…" at bounding box center [386, 431] width 258 height 60
click at [256, 417] on div "Access Instructions: [PERSON_NAME]-832-273-2398 [EMAIL_ADDRESS][DOMAIN_NAME] De…" at bounding box center [385, 431] width 279 height 88
type textarea "Access Instructions: [PERSON_NAME]-832-273-2398 [EMAIL_ADDRESS][DOMAIN_NAME] De…"
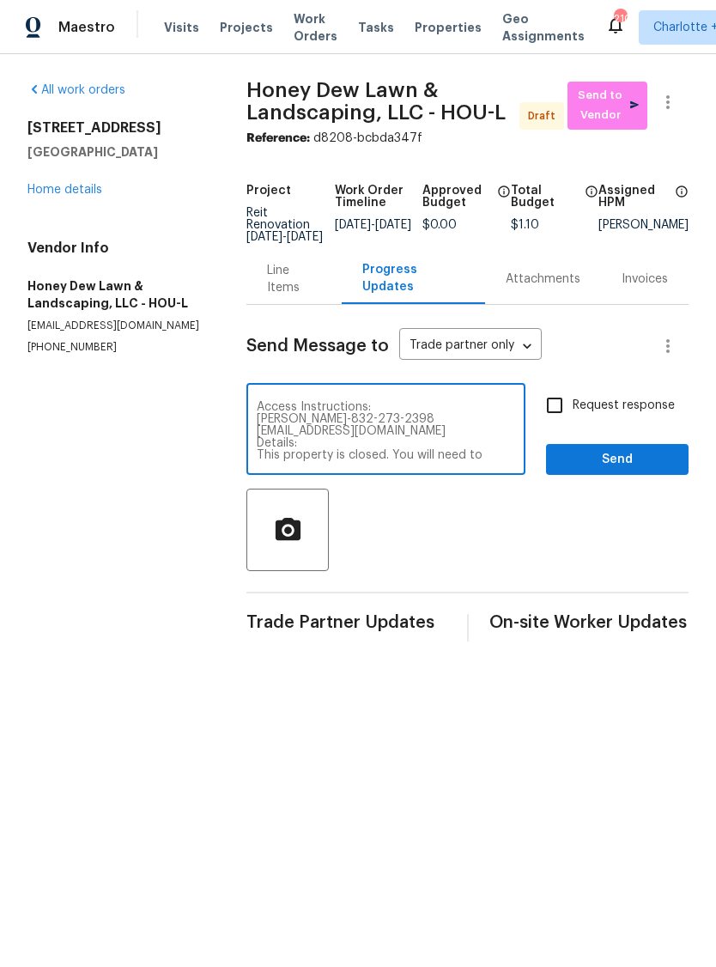
click at [560, 408] on input "Request response" at bounding box center [555, 405] width 36 height 36
checkbox input "true"
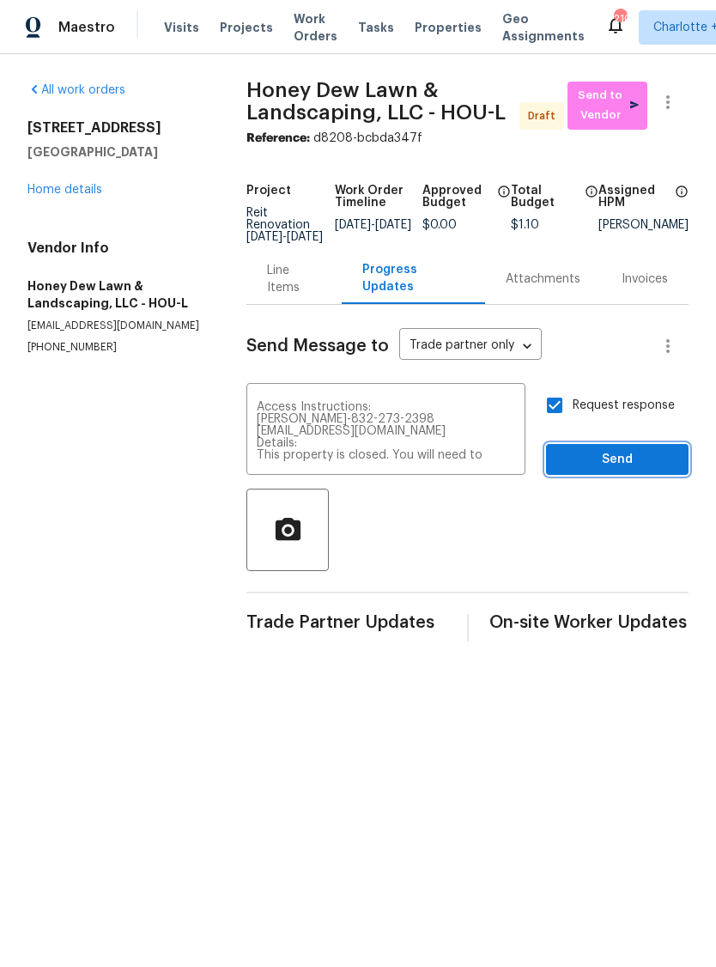
click at [629, 461] on span "Send" at bounding box center [617, 459] width 115 height 21
